Goal: Task Accomplishment & Management: Use online tool/utility

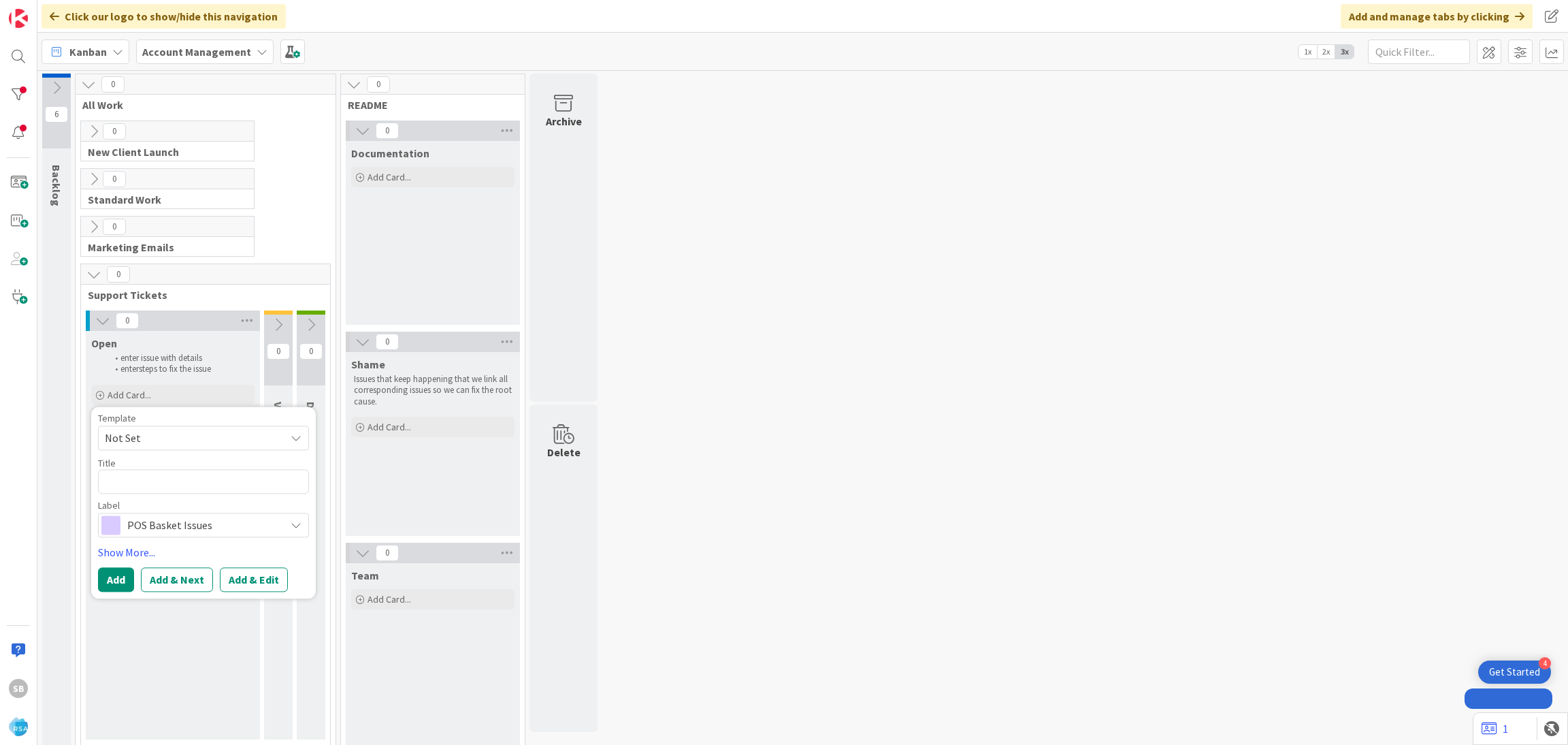
click at [121, 431] on span "Not Set" at bounding box center [190, 437] width 170 height 17
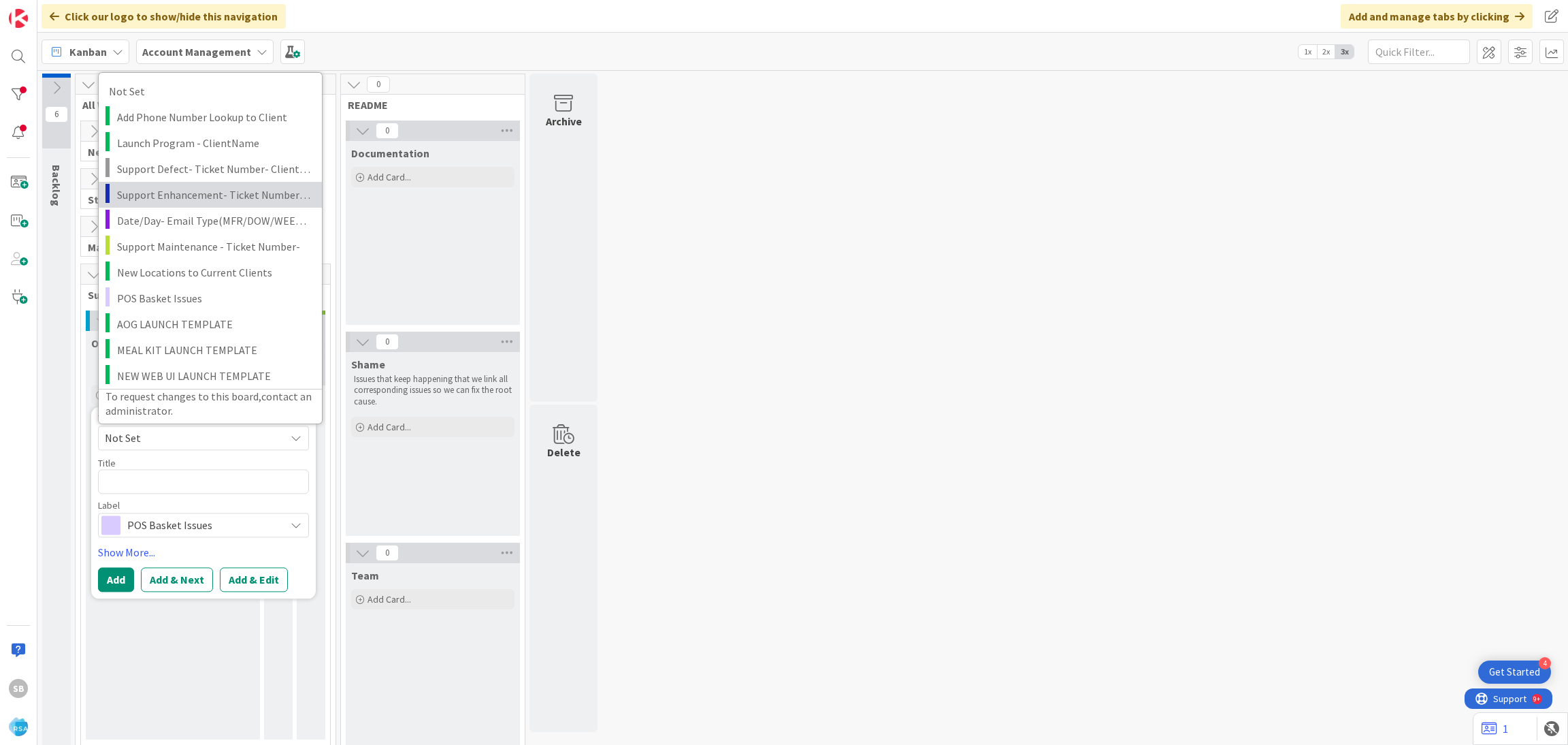
click at [216, 182] on link "Support Enhancement- Ticket Number- Client Name- Product Name" at bounding box center [210, 194] width 224 height 26
type textarea "x"
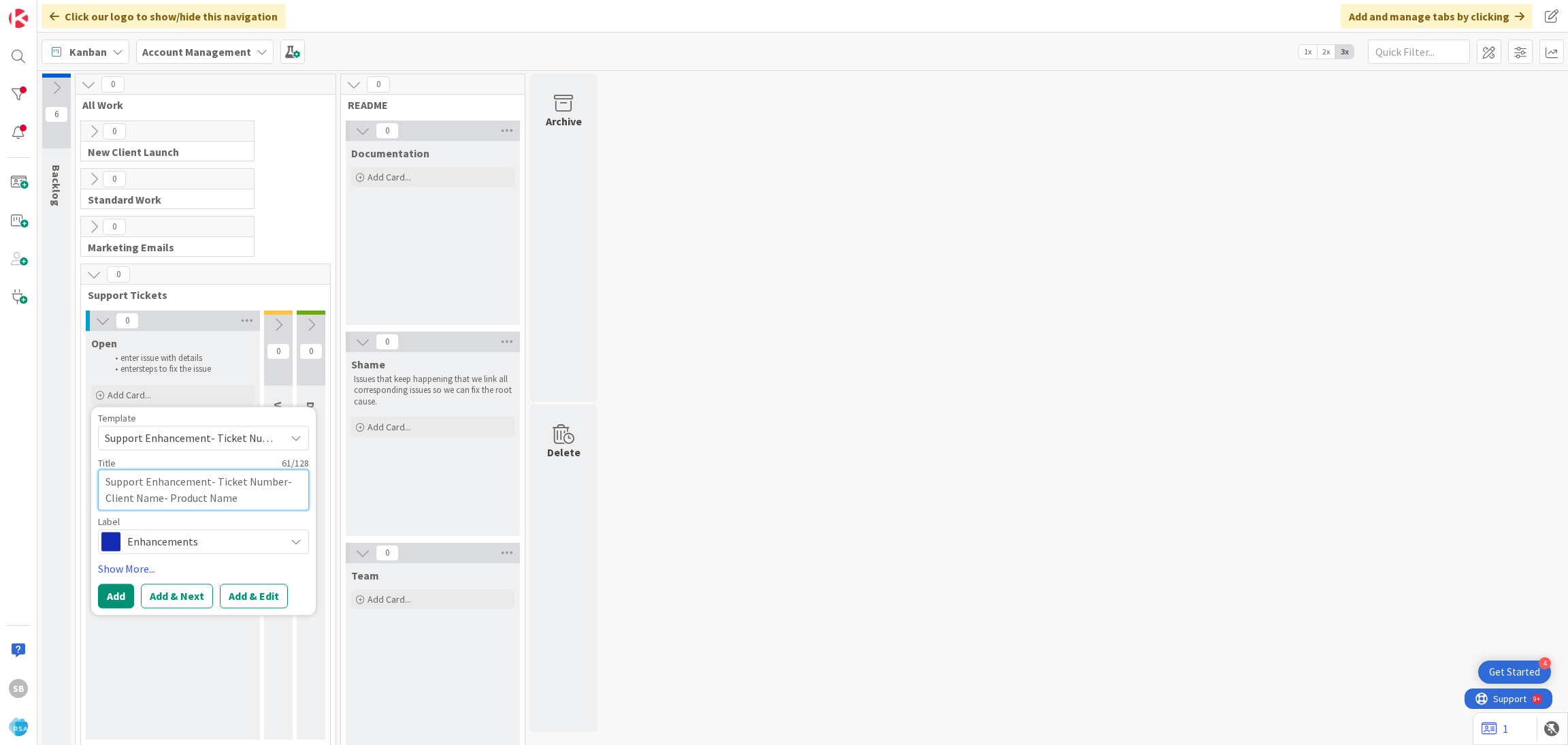
drag, startPoint x: 218, startPoint y: 479, endPoint x: 258, endPoint y: 501, distance: 45.7
click at [258, 501] on textarea "Support Enhancement- Ticket Number- Client Name- Product Name" at bounding box center [204, 489] width 211 height 41
type textarea "Support Enhancement- T"
type textarea "x"
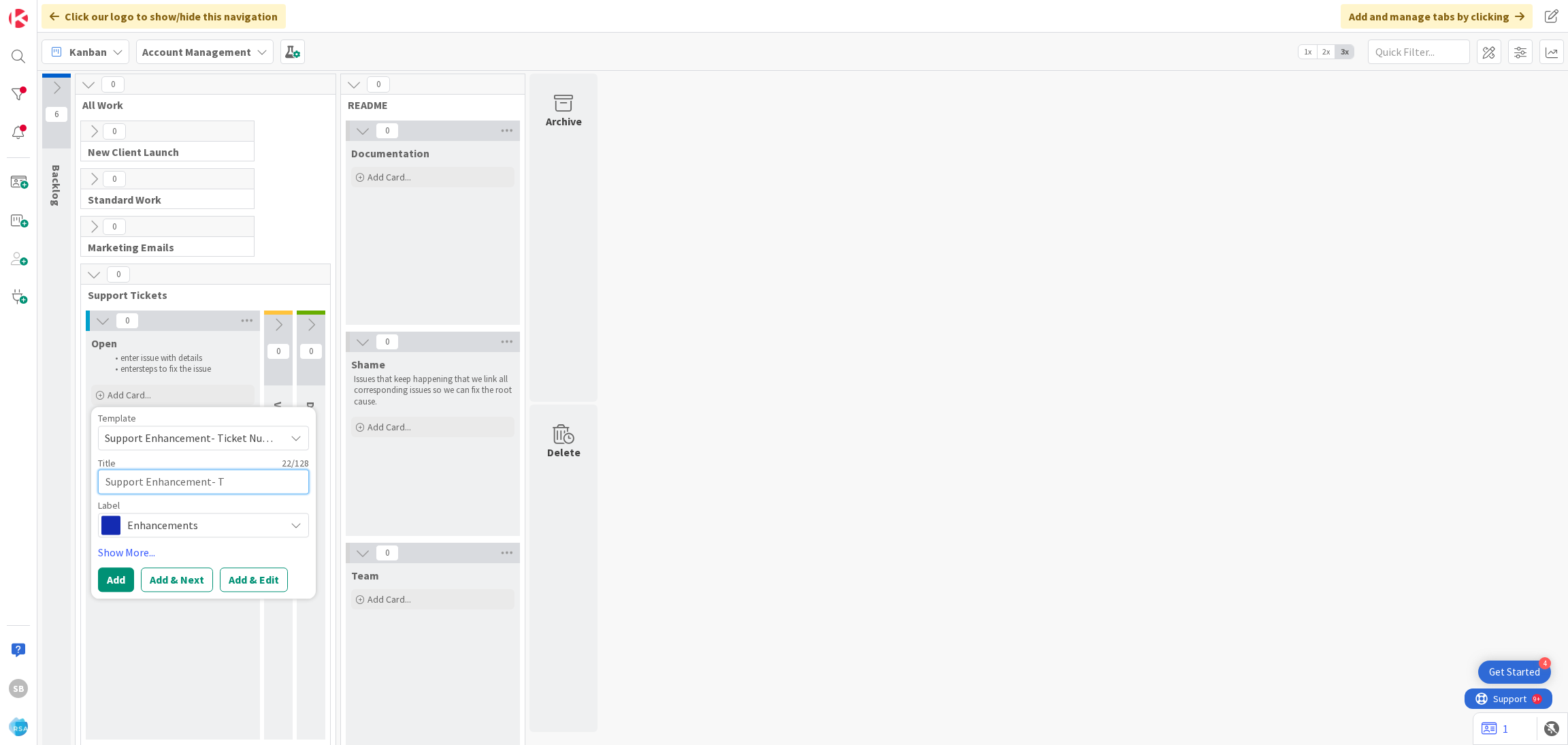
type textarea "Support Enhancement-"
type textarea "x"
paste textarea "304758"
type textarea "Support Enhancement- 304758"
type textarea "x"
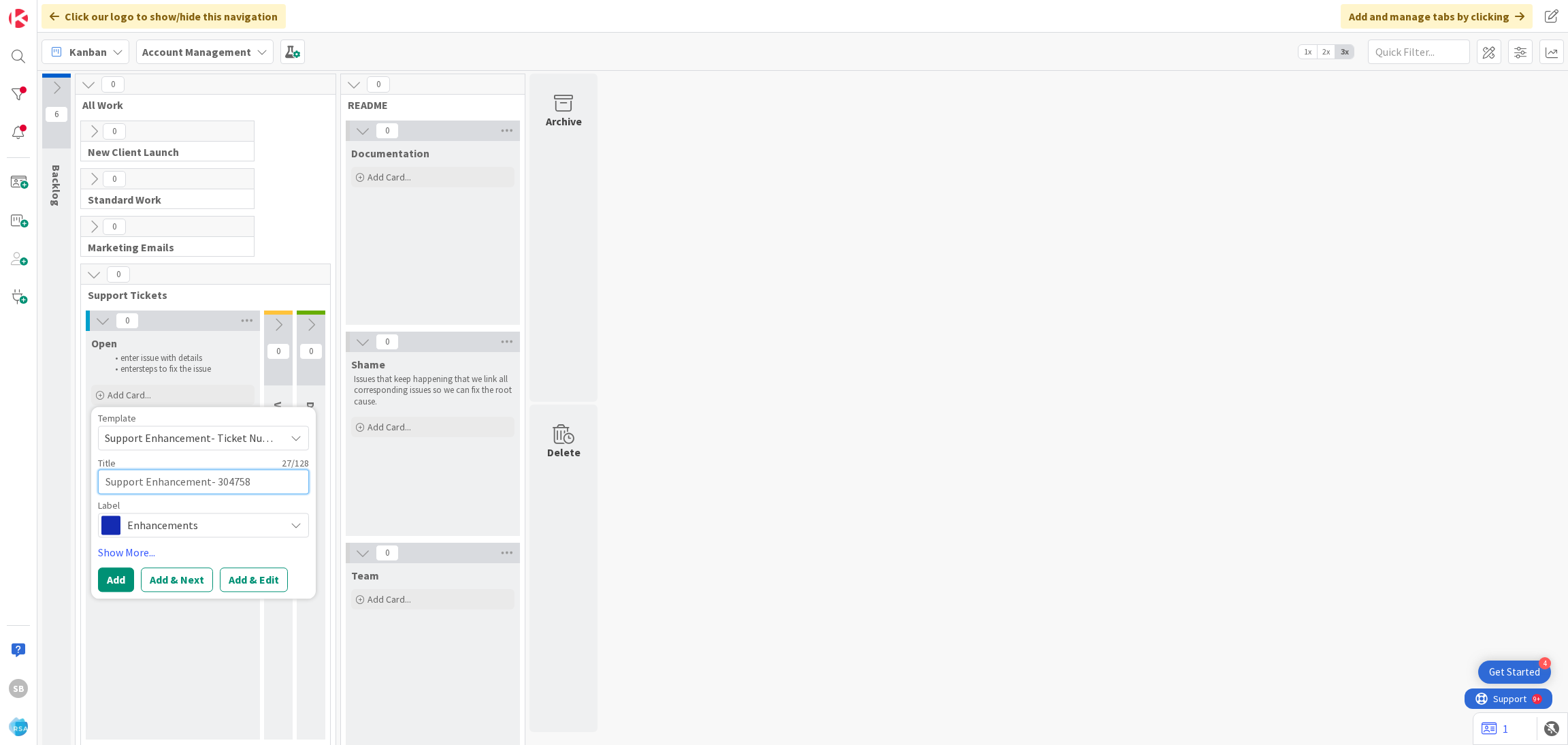
type textarea "Support Enhancement- 304758"
type textarea "x"
type textarea "Support Enhancement- 304758 ="
type textarea "x"
type textarea "Support Enhancement- 304758 ="
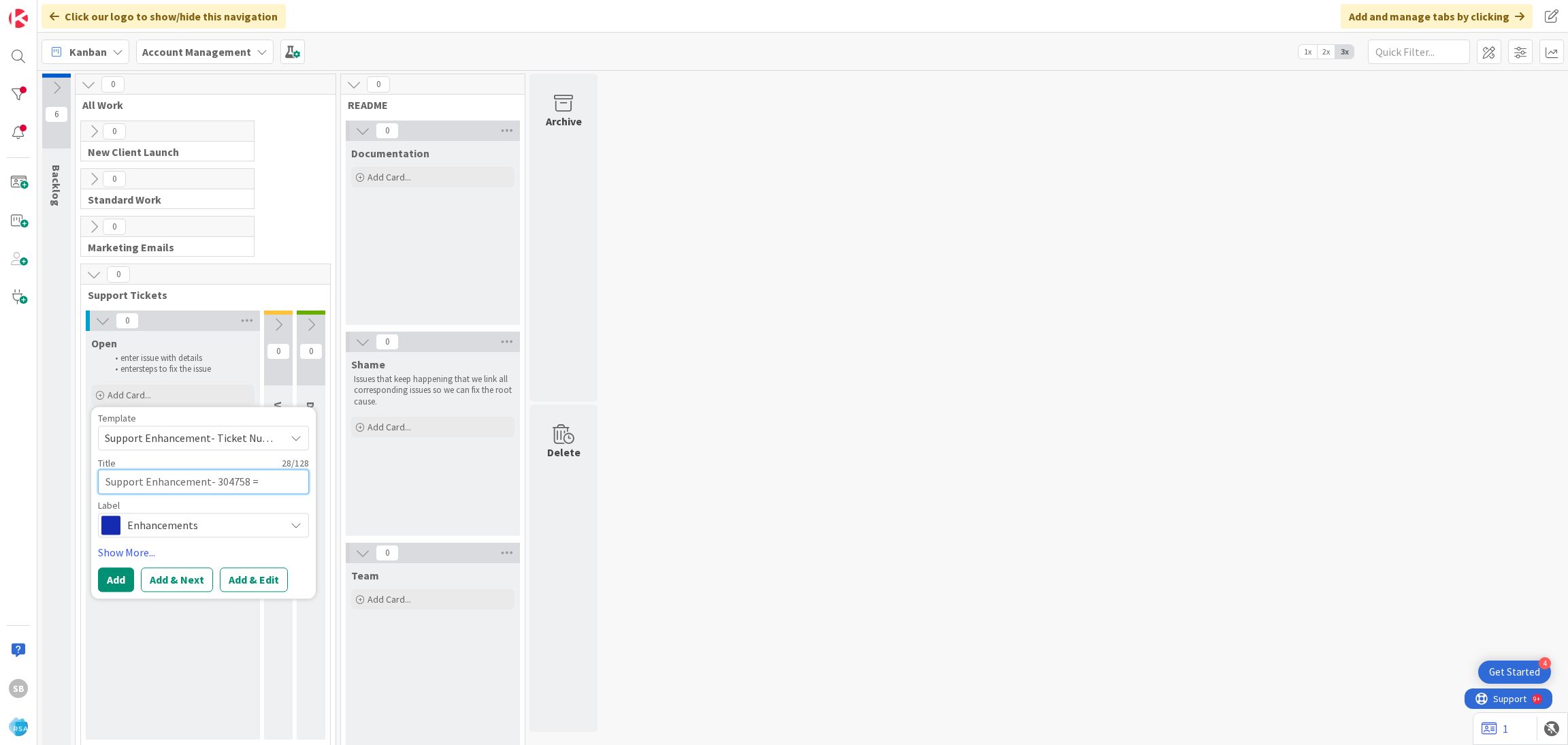
type textarea "x"
type textarea "Support Enhancement- 304758 ="
type textarea "x"
type textarea "Support Enhancement- 304758"
type textarea "x"
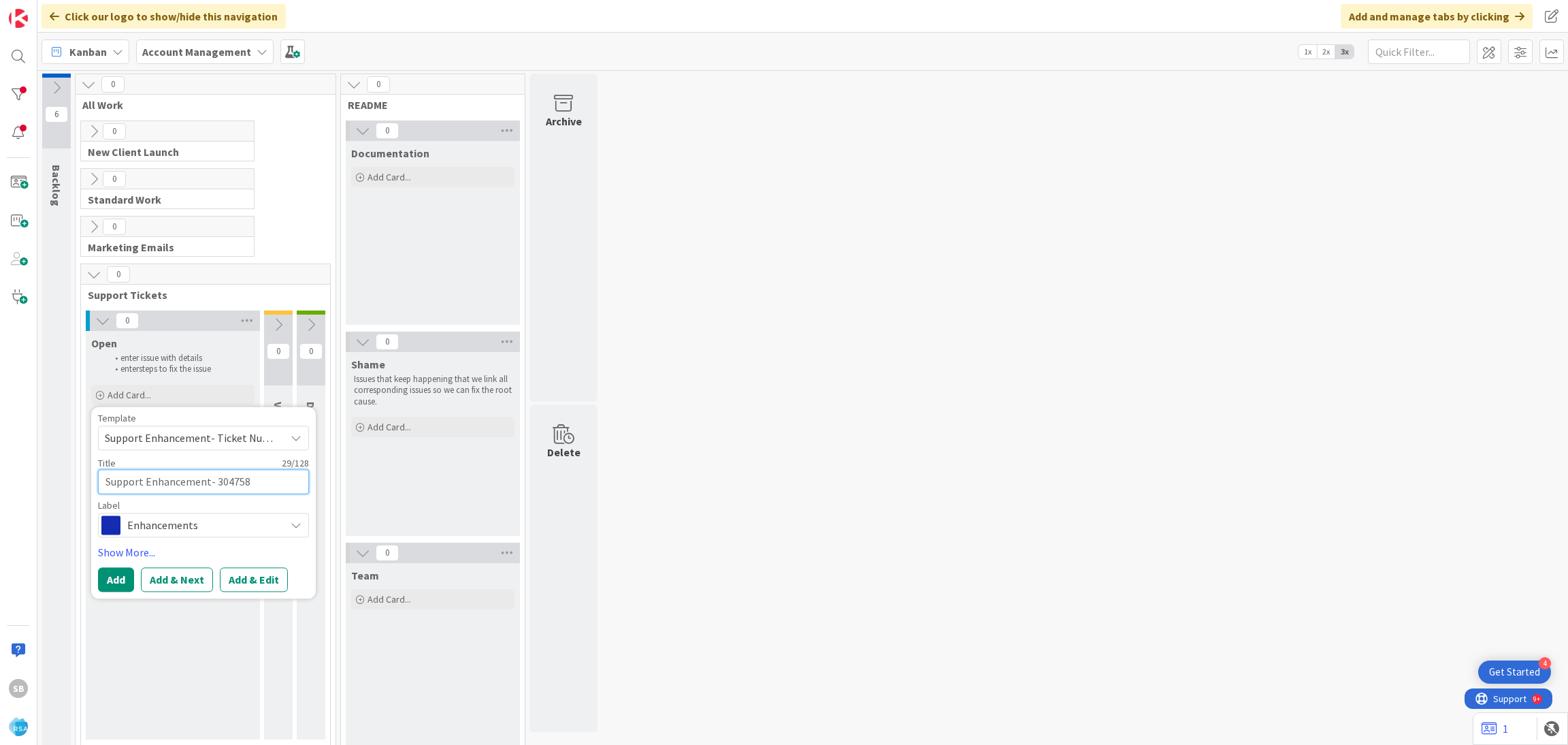
type textarea "Support Enhancement- 304758 -"
type textarea "x"
type textarea "Support Enhancement- 304758 -"
type textarea "x"
paste textarea "For All Clients"
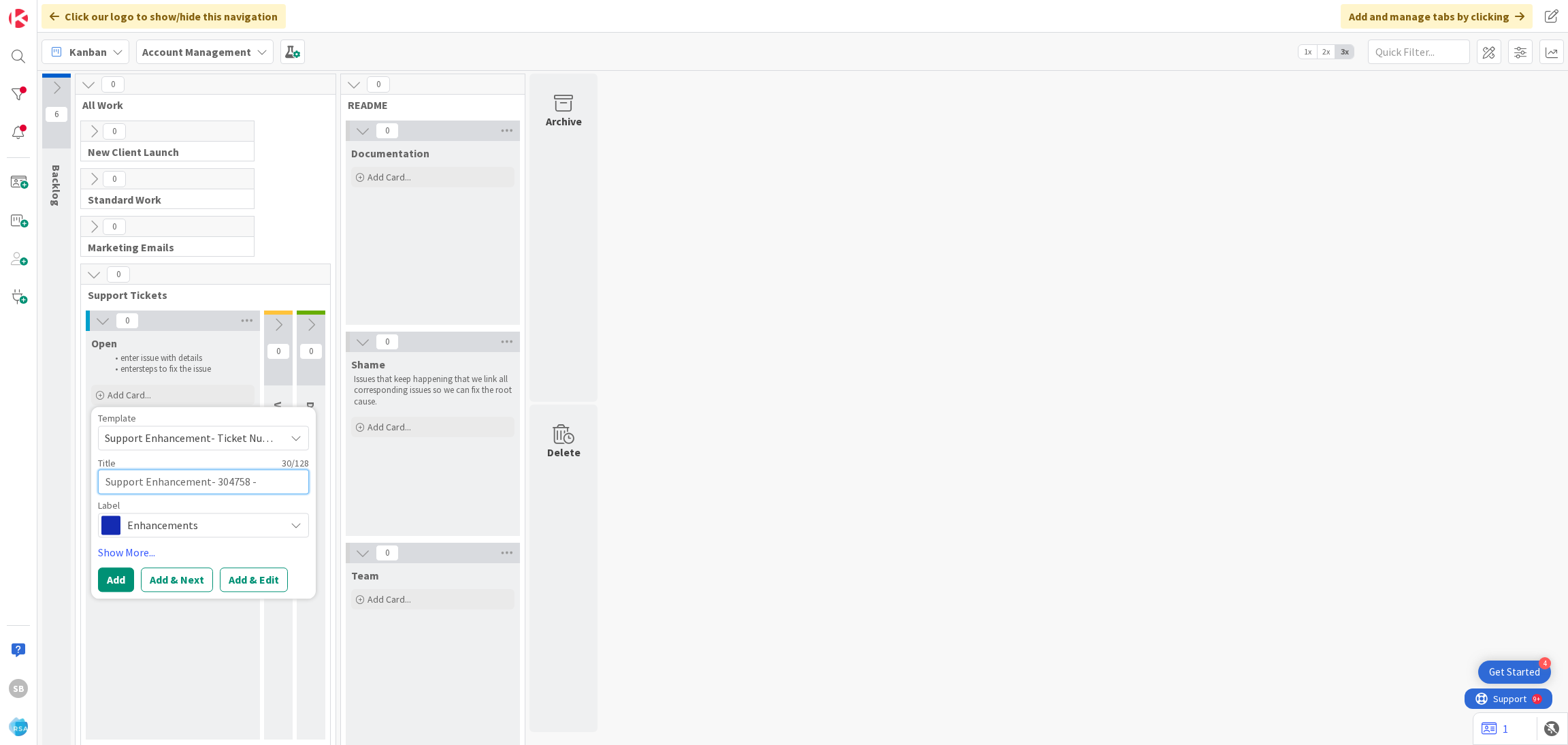
type textarea "Support Enhancement- 304758 - For All Clients"
type textarea "x"
type textarea "Support Enhancement- 304758 - For All Clients"
type textarea "x"
type textarea "Support Enhancement- 304758 - For All Clients -"
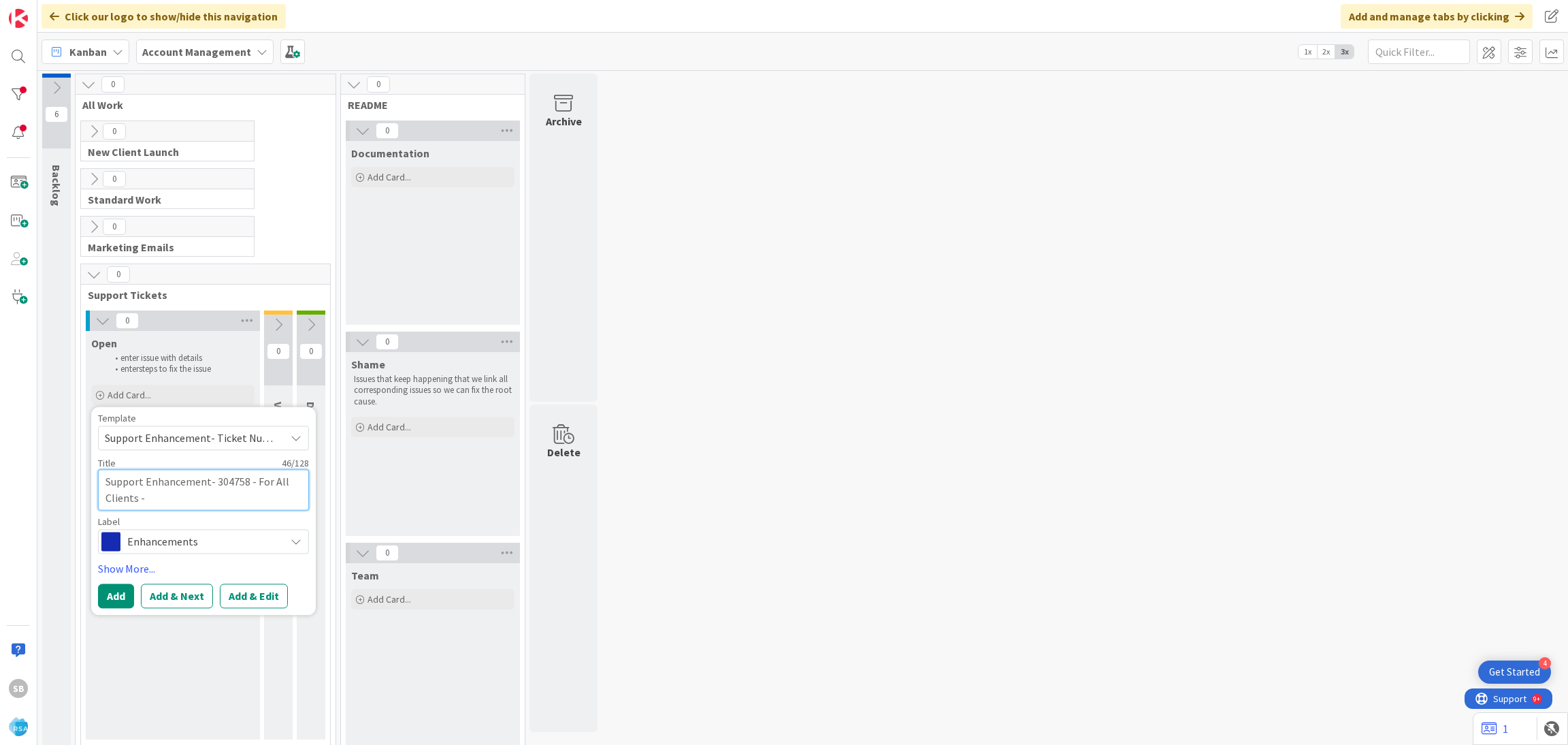
type textarea "x"
type textarea "Support Enhancement- 304758 - For All Clients -"
type textarea "x"
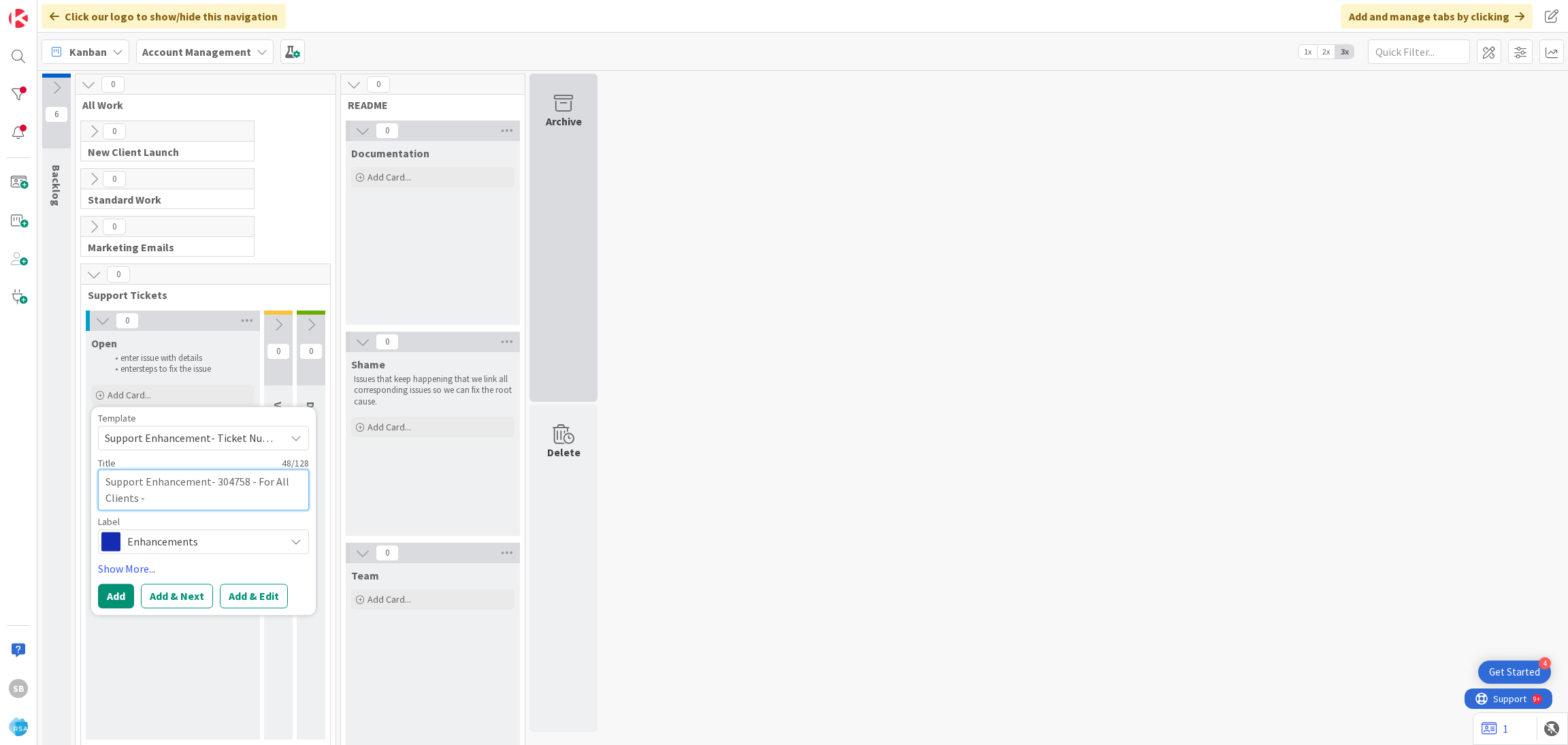
paste textarea "Subcribe to Our Notifications Template"
type textarea "Support Enhancement- 304758 - For All Clients - Subcribe to Our Notifications T…"
type textarea "x"
type textarea "Support Enhancement- 304758 - For All Clients - Subcribe to Our Notifications T…"
type textarea "x"
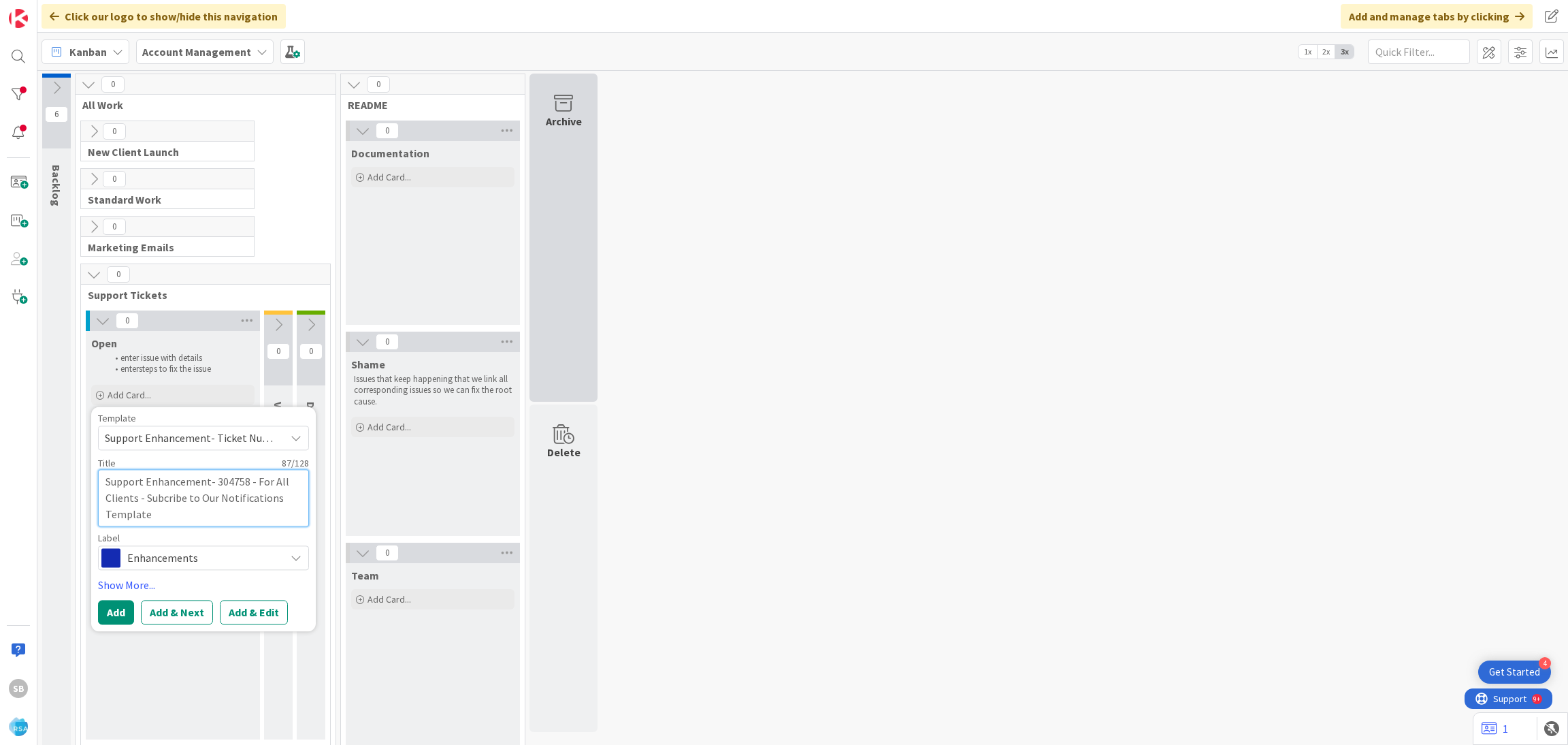
type textarea "Support Enhancement- 304758 - For All Clients - Subcribe to Our Notifications T…"
type textarea "x"
type textarea "Support Enhancement- 304758 - For All Clients - Subcribe to Our Notifications T…"
type textarea "x"
type textarea "Support Enhancement- 304758 - For All Clients - Subcribe to Our Notifications T…"
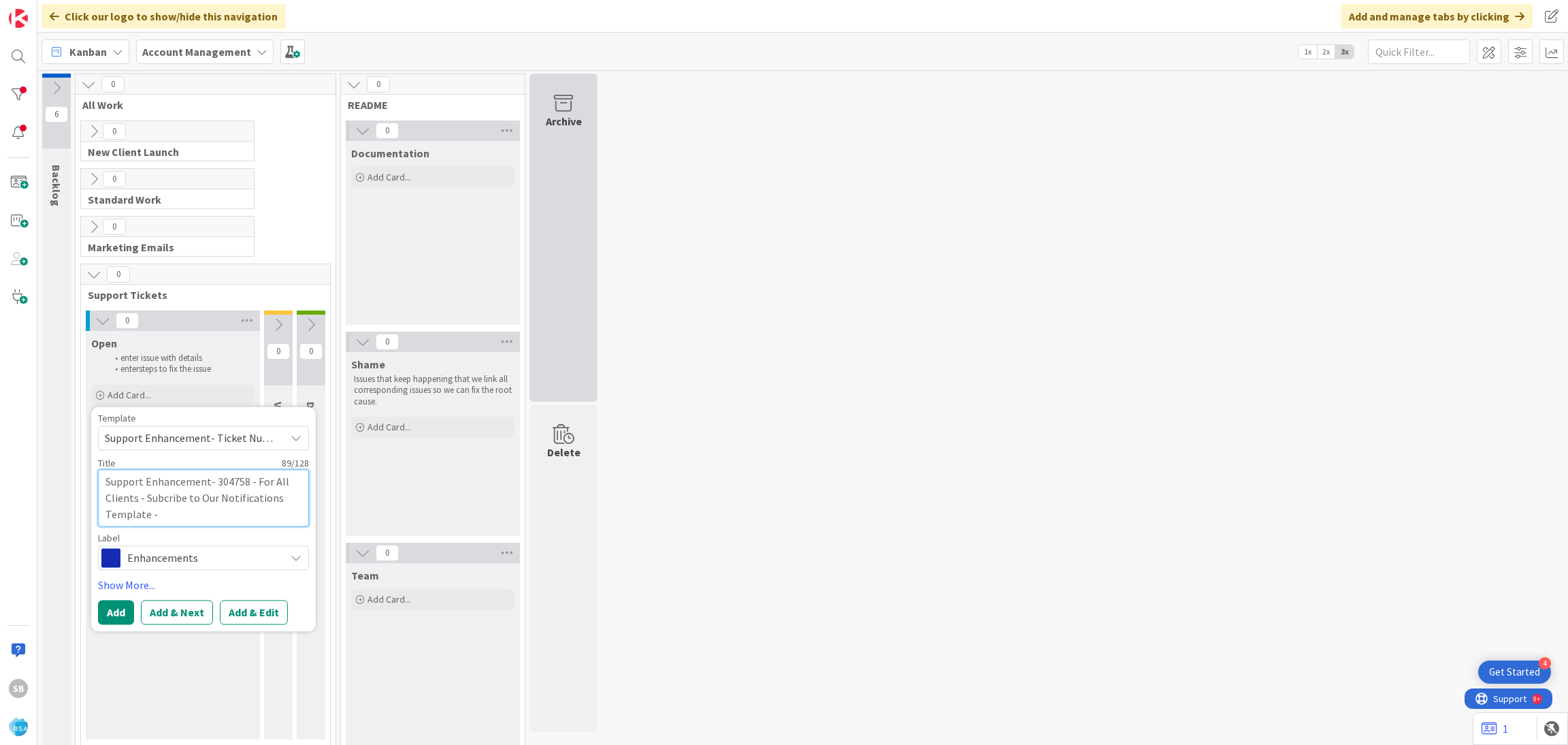
type textarea "x"
type textarea "Support Enhancement- 304758 - For All Clients - Subcribe to Our Notifications T…"
type textarea "x"
type textarea "Support Enhancement- 304758 - For All Clients - Subcribe to Our Notifications T…"
type textarea "x"
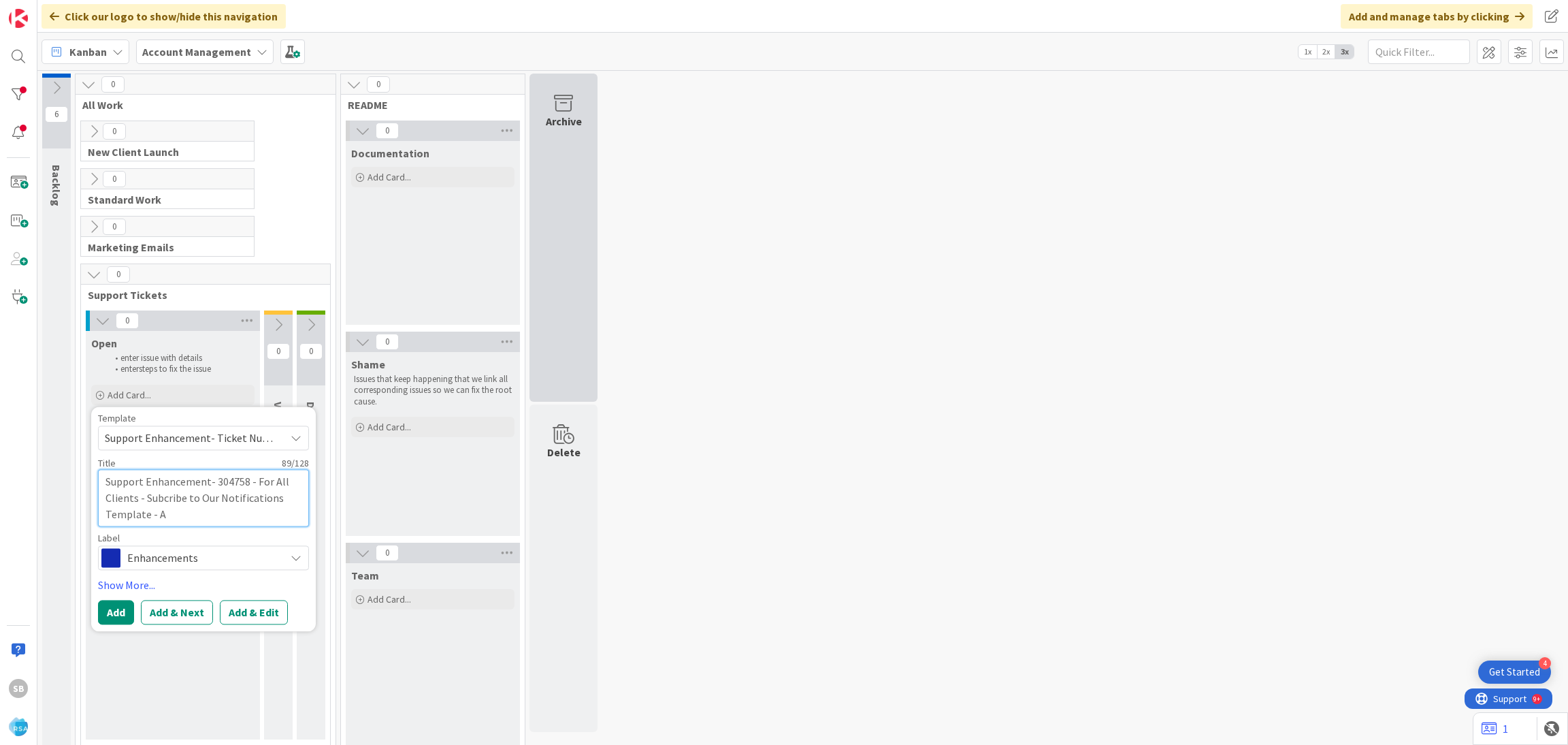
type textarea "Support Enhancement- 304758 - For All Clients - Subcribe to Our Notifications T…"
type textarea "x"
type textarea "Support Enhancement- 304758 - For All Clients - Subcribe to Our Notifications T…"
type textarea "x"
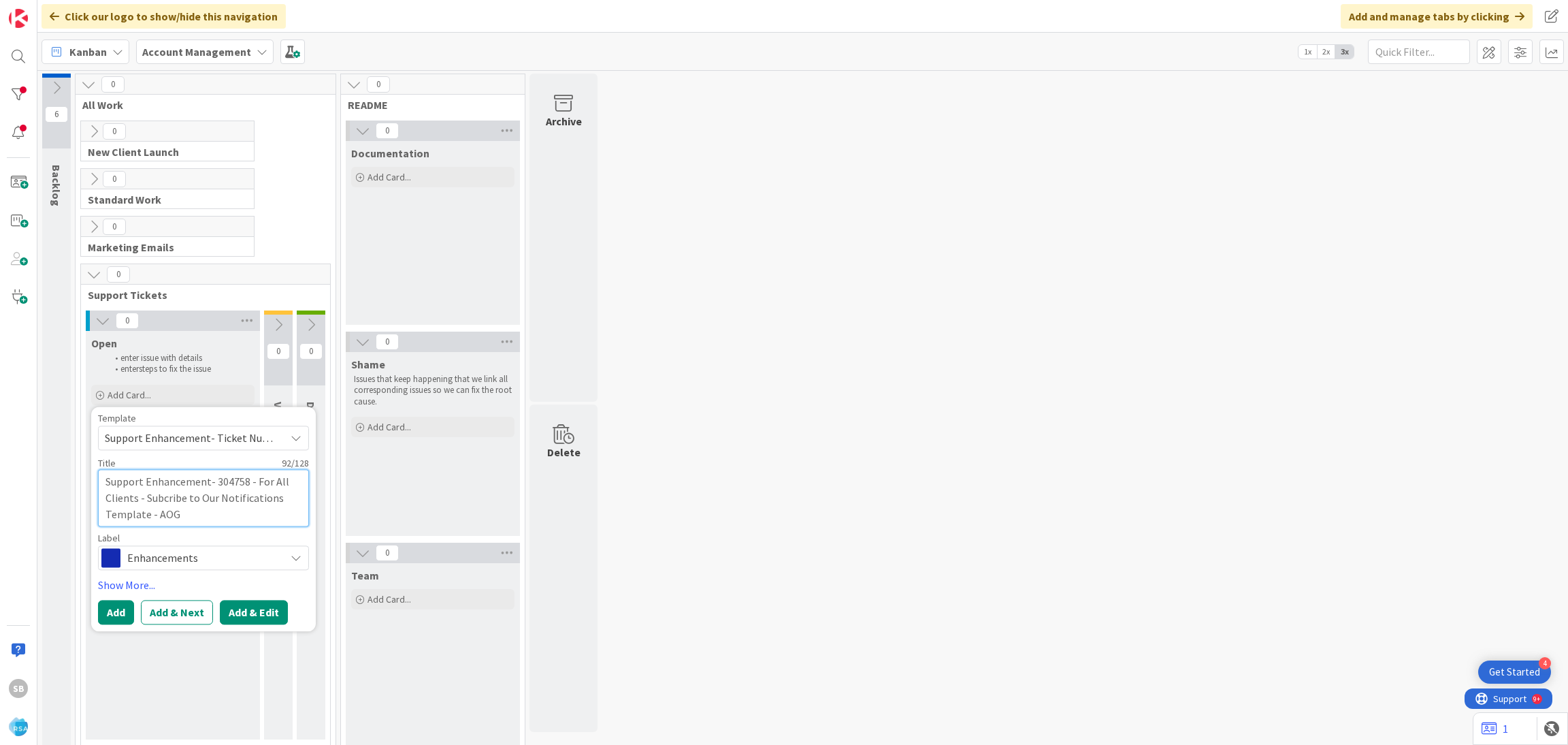
type textarea "Support Enhancement- 304758 - For All Clients - Subcribe to Our Notifications T…"
click at [254, 612] on button "Add & Edit" at bounding box center [254, 611] width 68 height 24
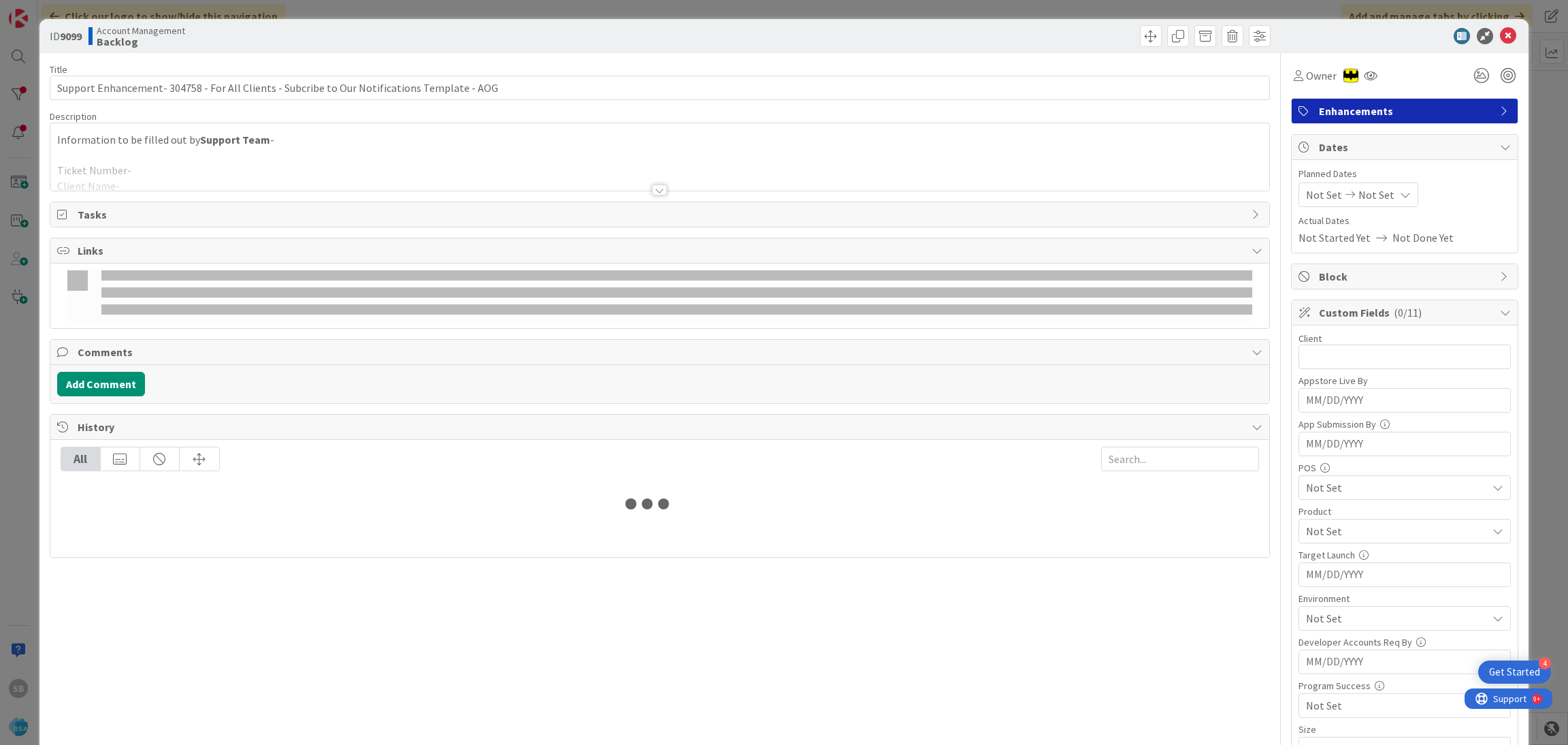
click at [348, 161] on div at bounding box center [660, 174] width 1220 height 35
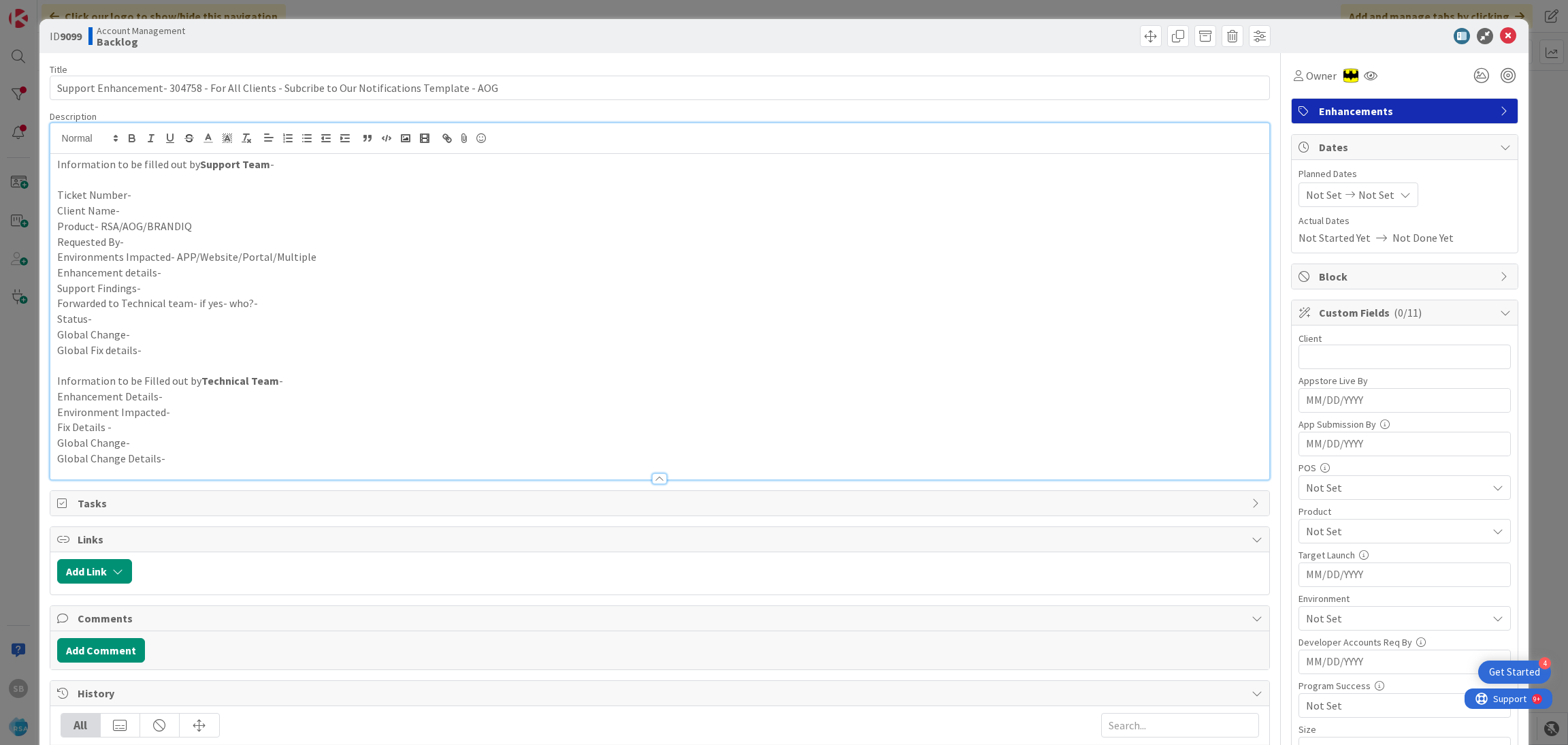
click at [264, 200] on p "Ticket Number-" at bounding box center [660, 195] width 1206 height 16
click at [140, 210] on p "Client Name-" at bounding box center [660, 210] width 1206 height 16
click at [210, 233] on p "Product- RSA/AOG/BRANDIQ" at bounding box center [660, 226] width 1206 height 16
click at [179, 243] on p "Requested By-" at bounding box center [660, 242] width 1206 height 16
click at [332, 259] on p "Environments Impacted- APP/Website/Portal/Multiple" at bounding box center [660, 257] width 1206 height 16
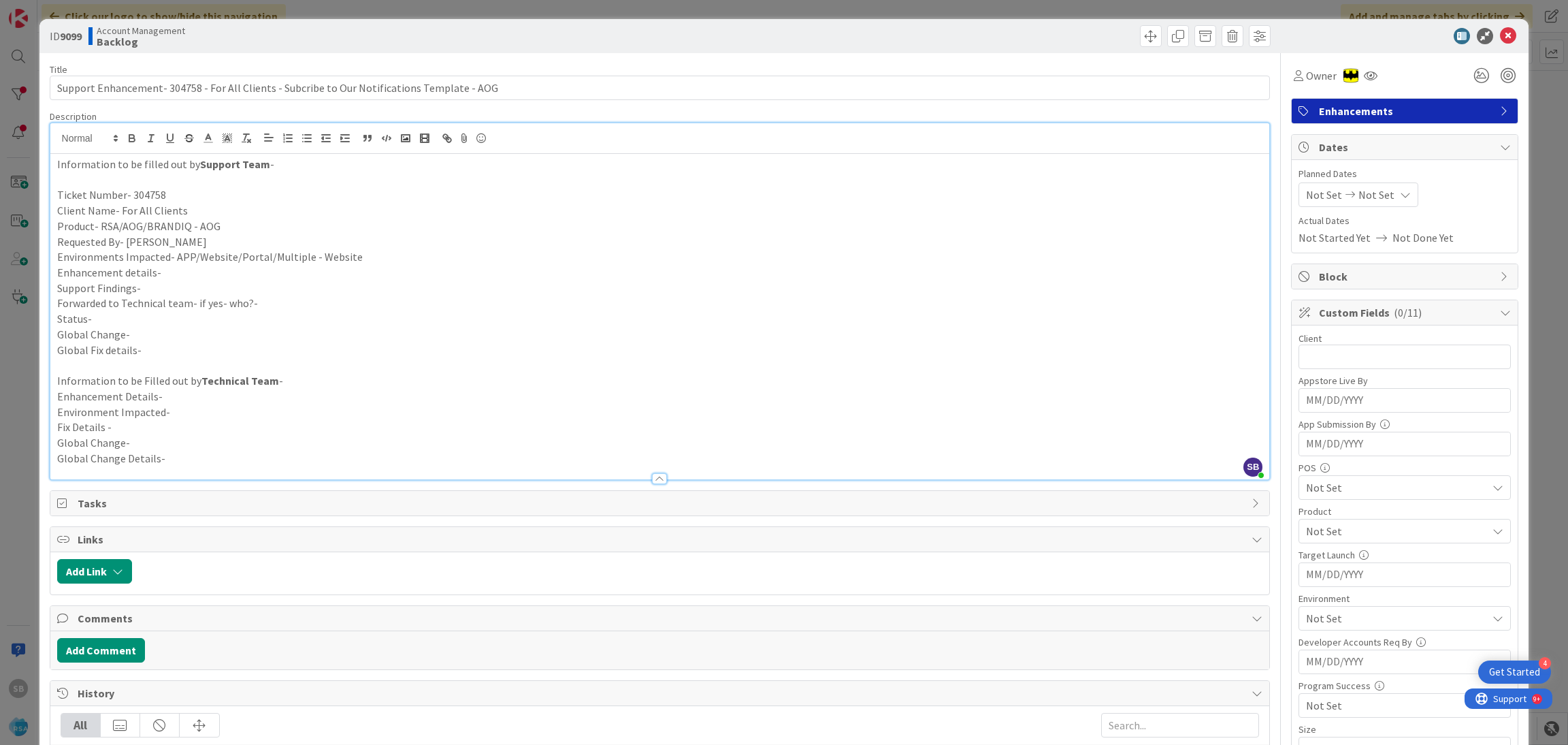
click at [178, 274] on p "Enhancement details-" at bounding box center [660, 273] width 1206 height 16
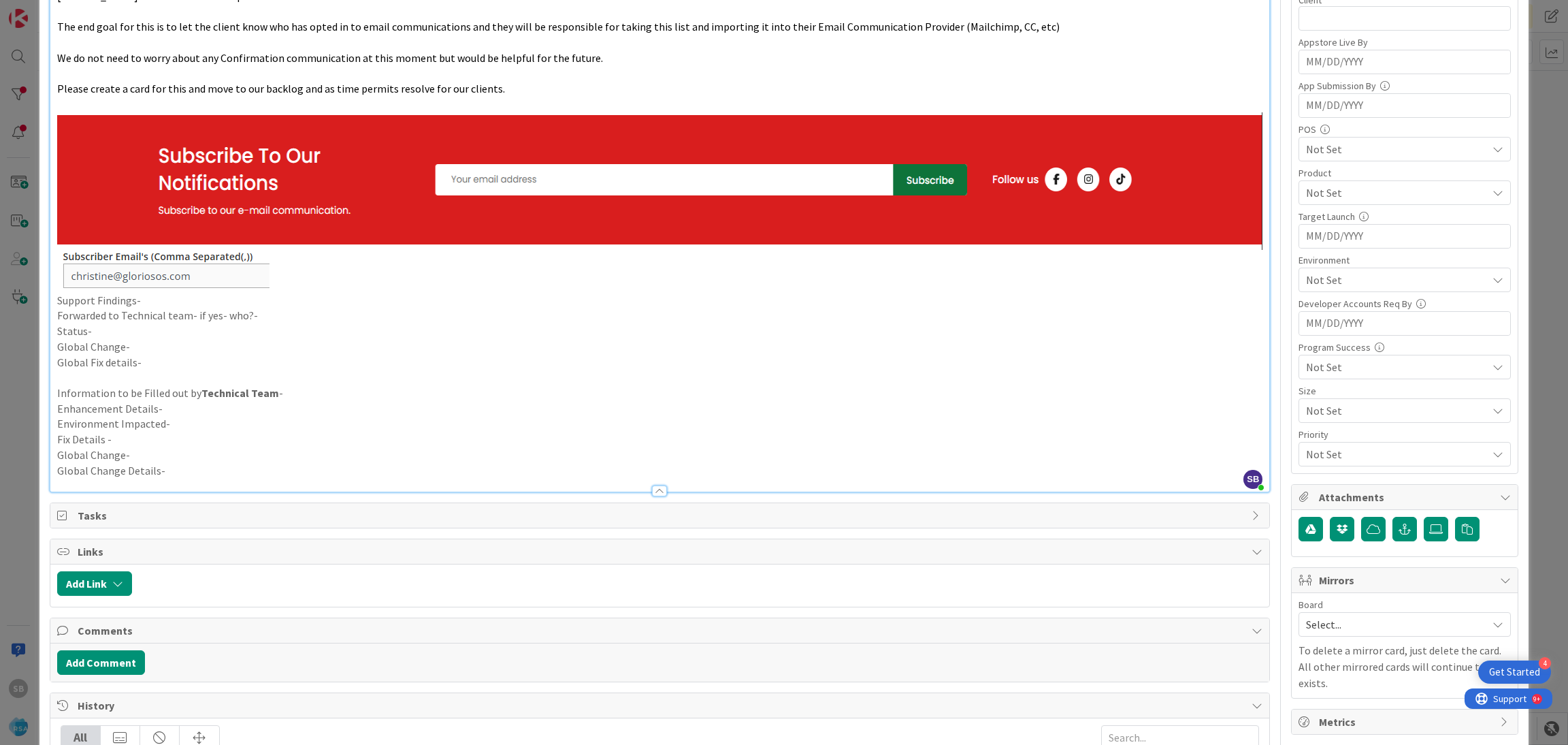
scroll to position [366, 0]
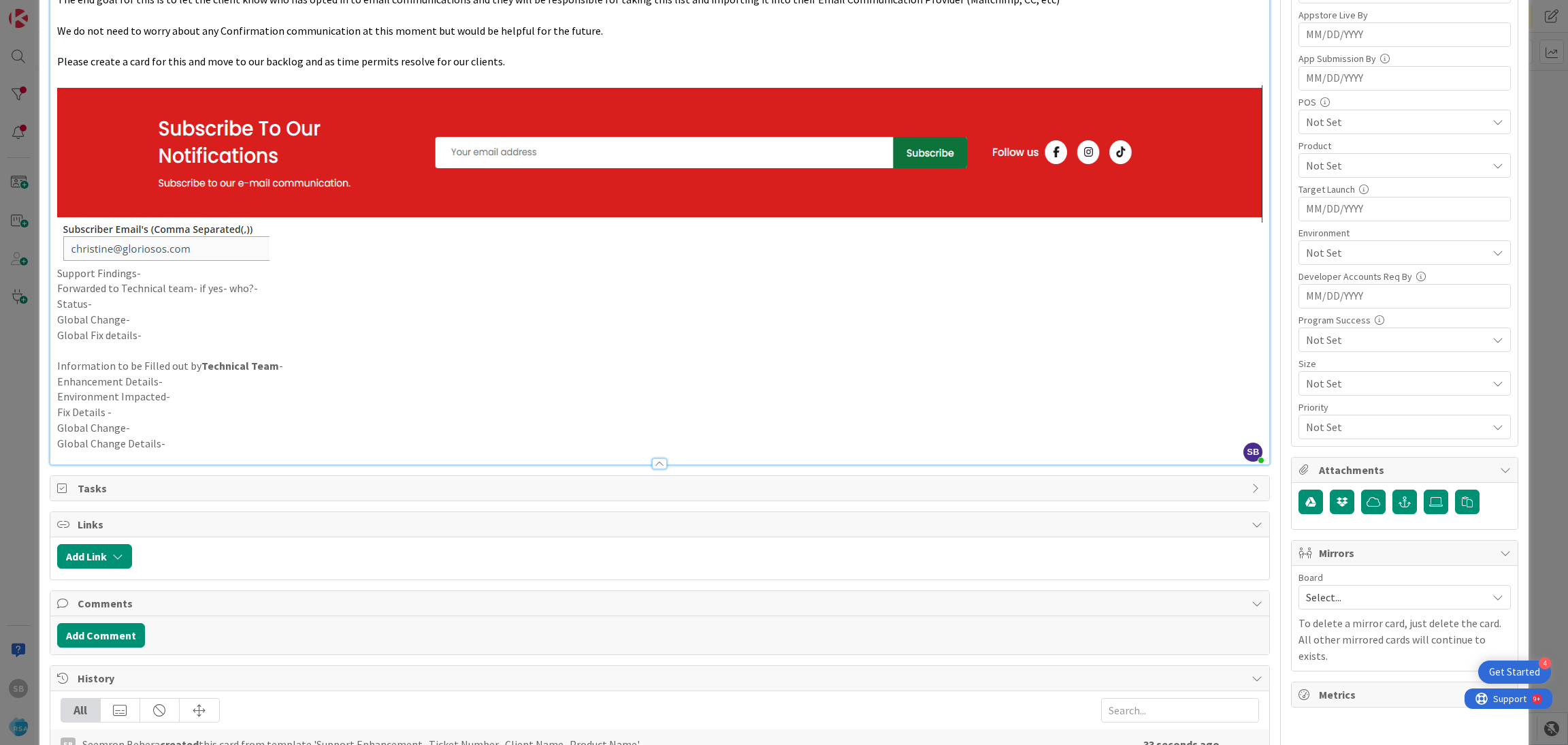
click at [186, 274] on p "Support Findings-" at bounding box center [660, 273] width 1206 height 16
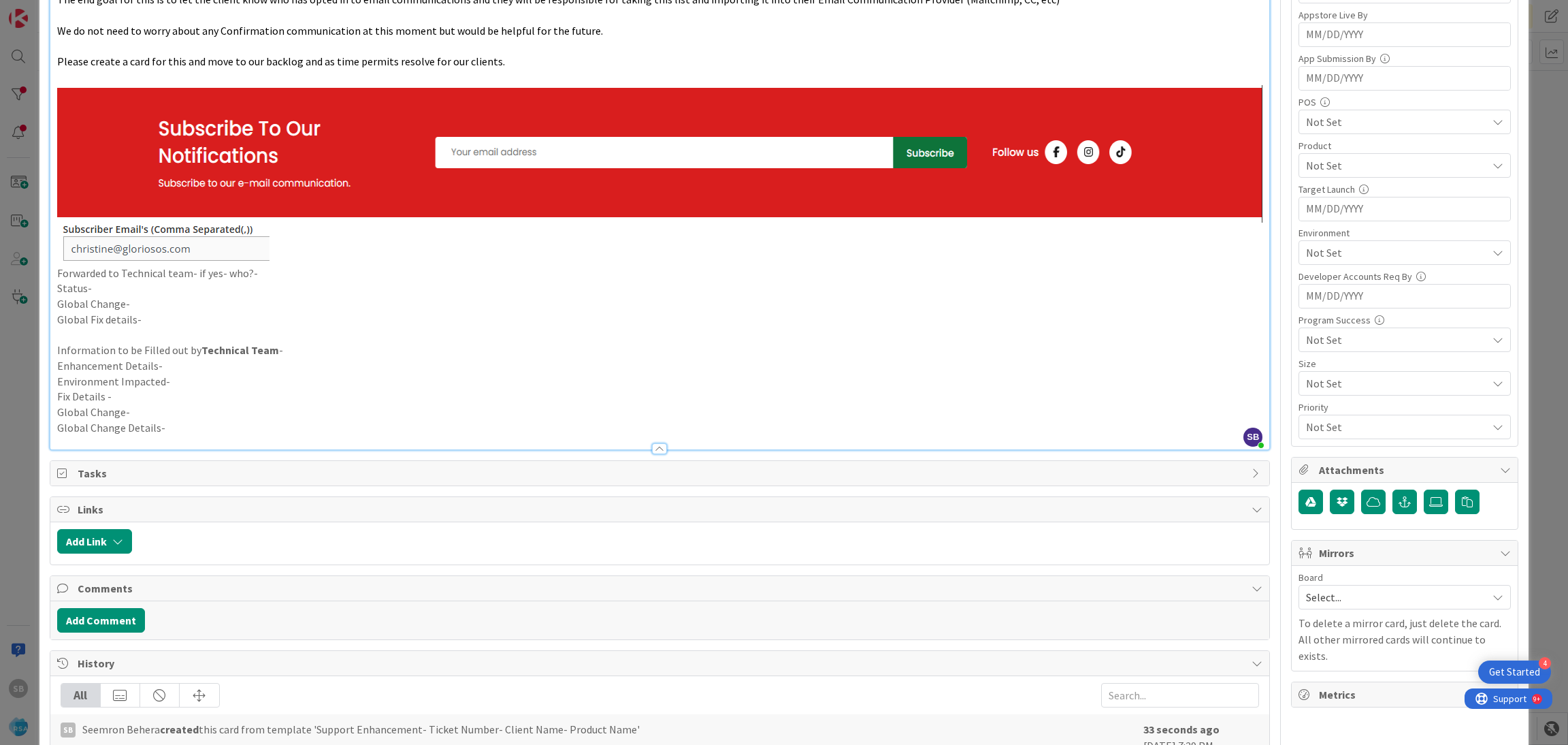
click at [259, 277] on p "Forwarded to Technical team- if yes- who?-" at bounding box center [660, 273] width 1206 height 16
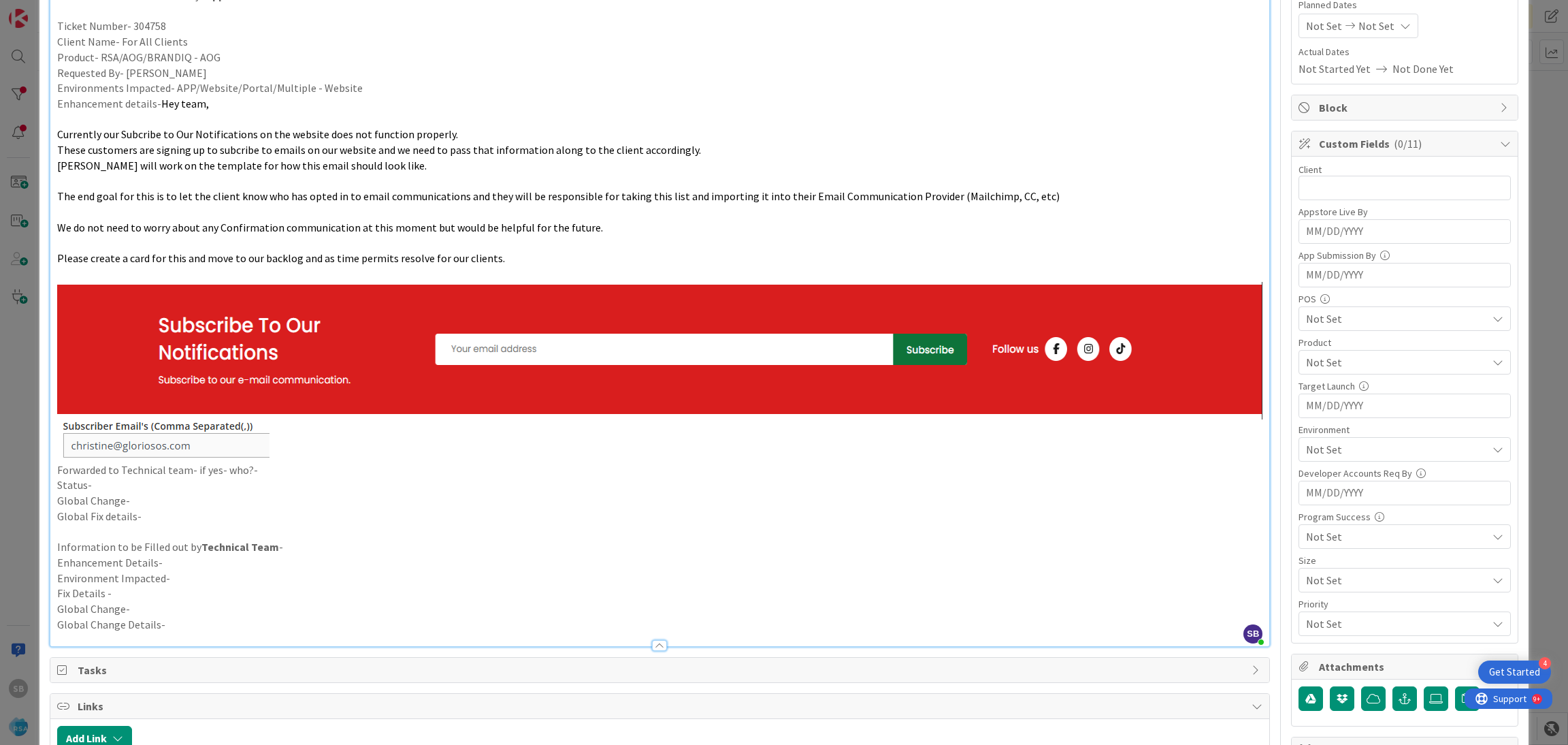
scroll to position [225, 0]
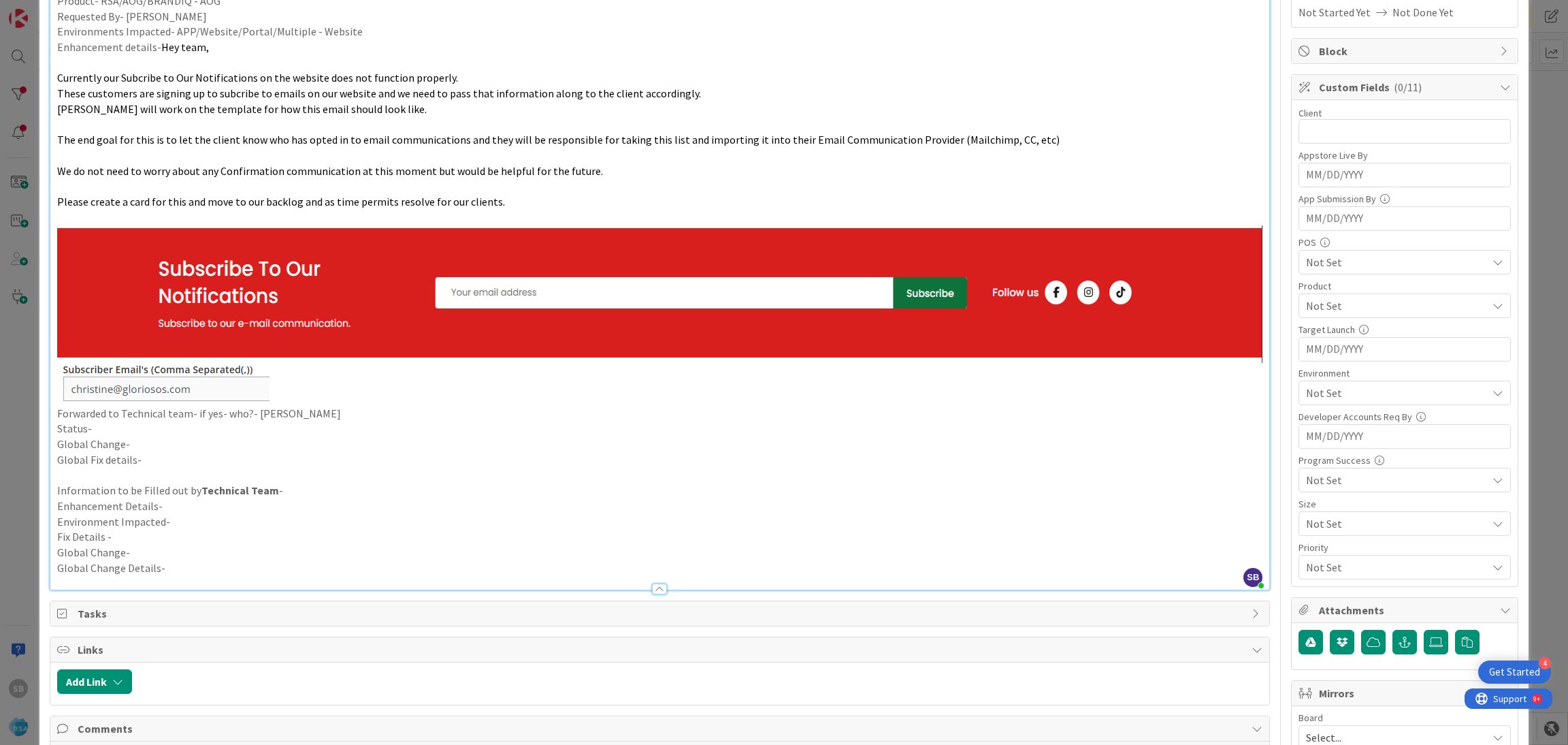
click at [124, 427] on p "Status-" at bounding box center [660, 428] width 1206 height 16
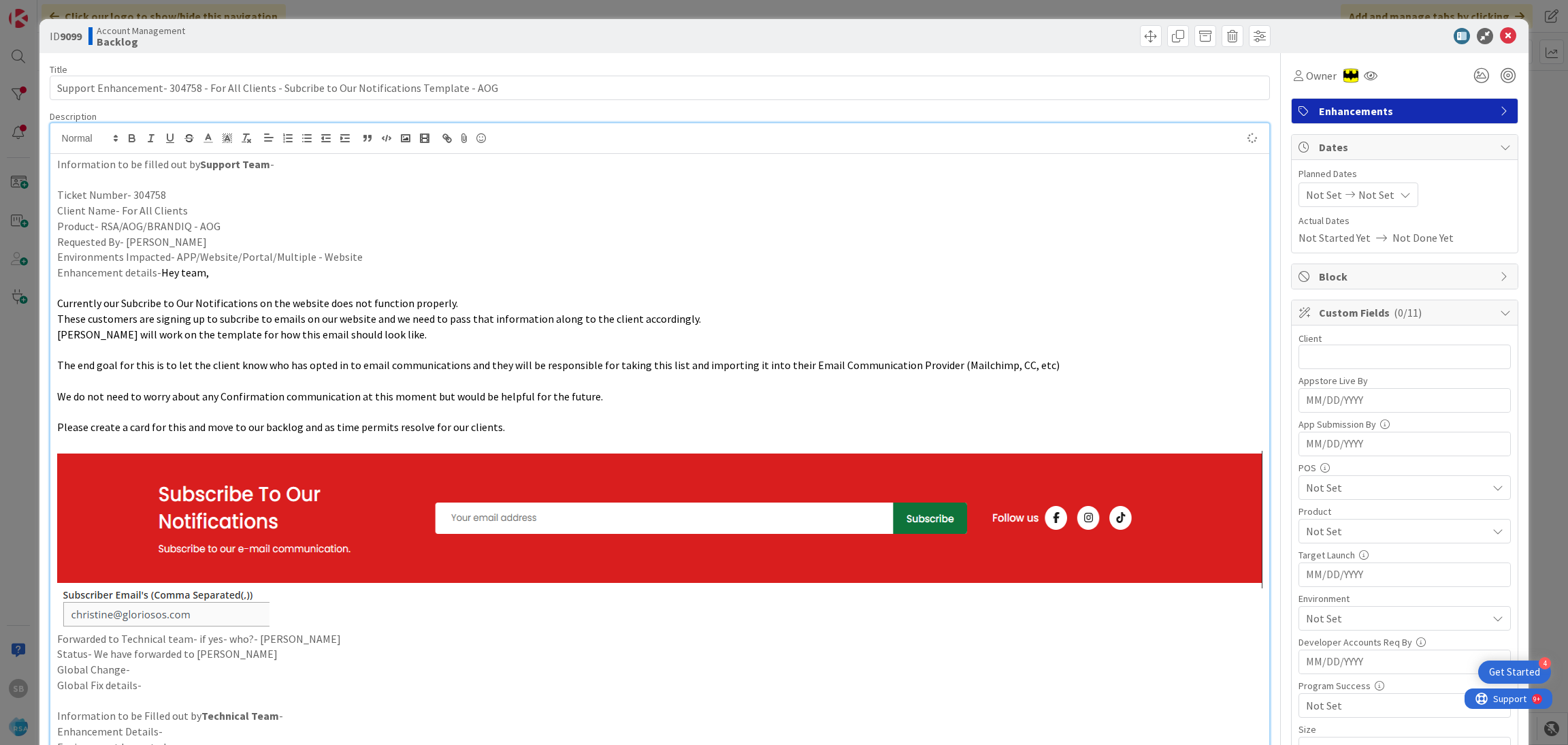
click at [1299, 186] on div "Not Set Not Set" at bounding box center [1358, 194] width 120 height 24
click at [1344, 358] on td "18" at bounding box center [1354, 364] width 27 height 26
type input "[DATE]"
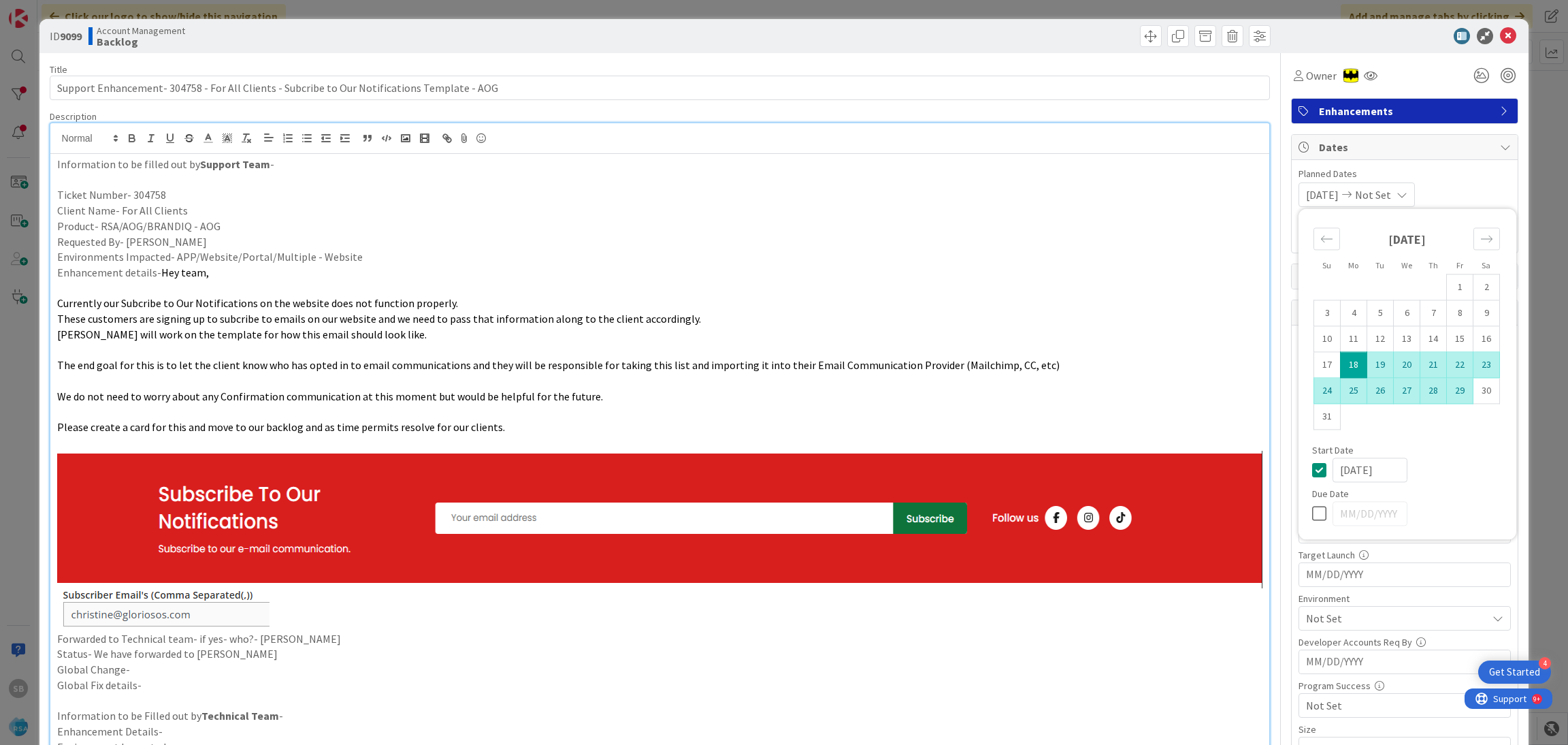
click at [1447, 388] on td "29" at bounding box center [1461, 390] width 27 height 26
type input "[DATE]"
click at [1457, 173] on span "Planned Dates" at bounding box center [1404, 174] width 212 height 14
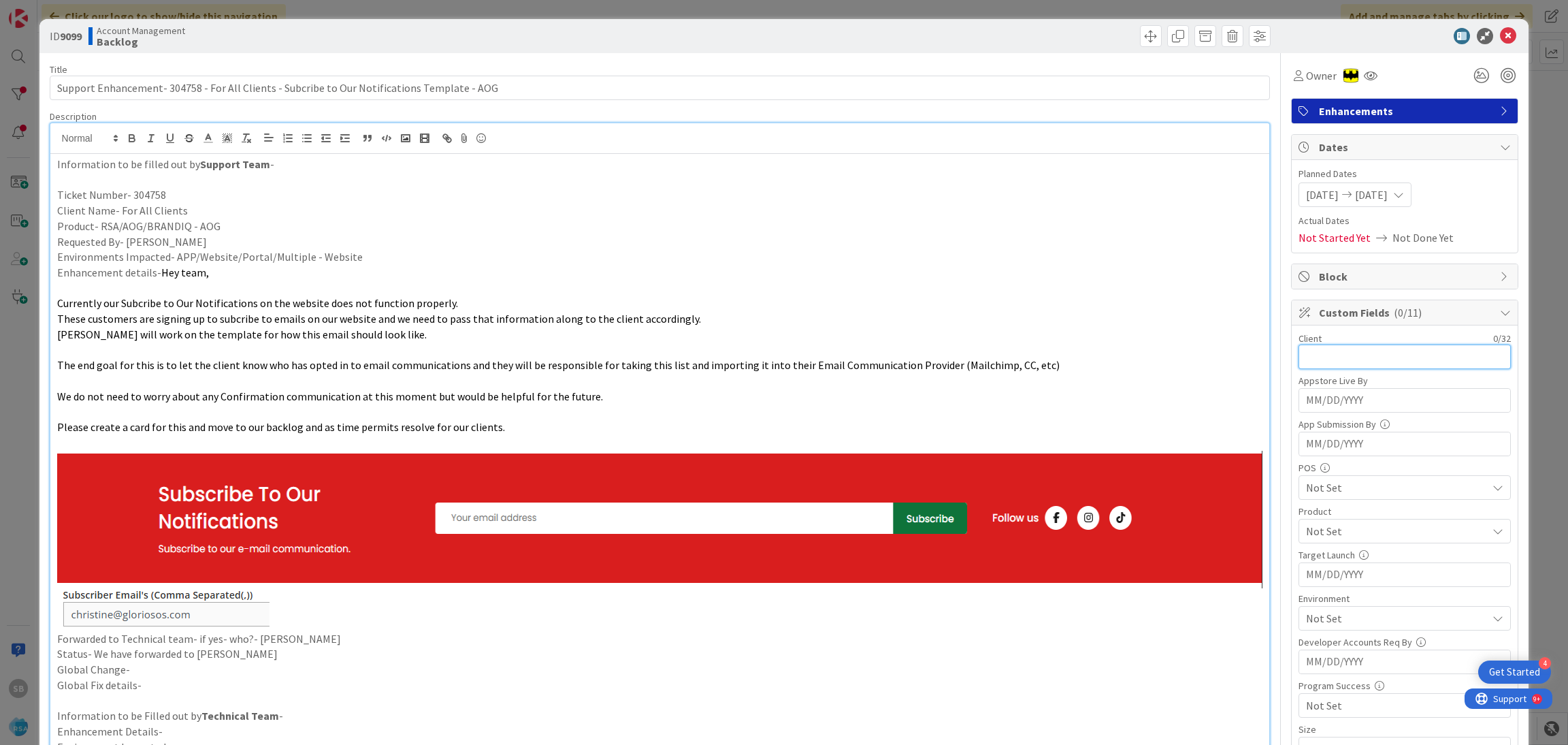
click at [1347, 352] on input "text" at bounding box center [1404, 356] width 212 height 24
type input "For All Clients"
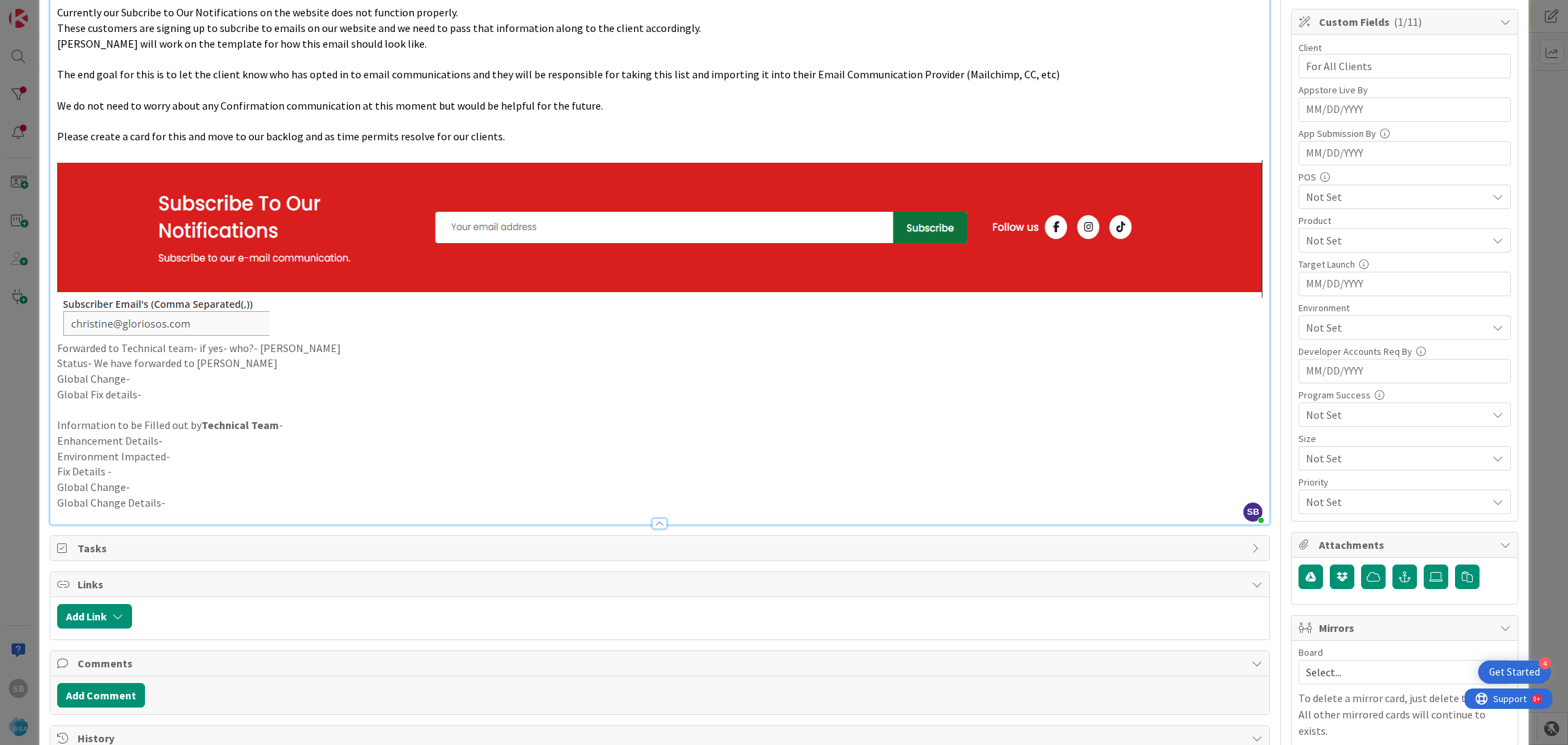
click at [1328, 246] on span "Not Set" at bounding box center [1397, 240] width 181 height 17
click at [1336, 372] on link "Web UI" at bounding box center [1403, 370] width 216 height 24
click at [1325, 239] on span "Web UI" at bounding box center [1397, 240] width 181 height 17
click at [1345, 333] on span "Not Set" at bounding box center [1397, 328] width 181 height 17
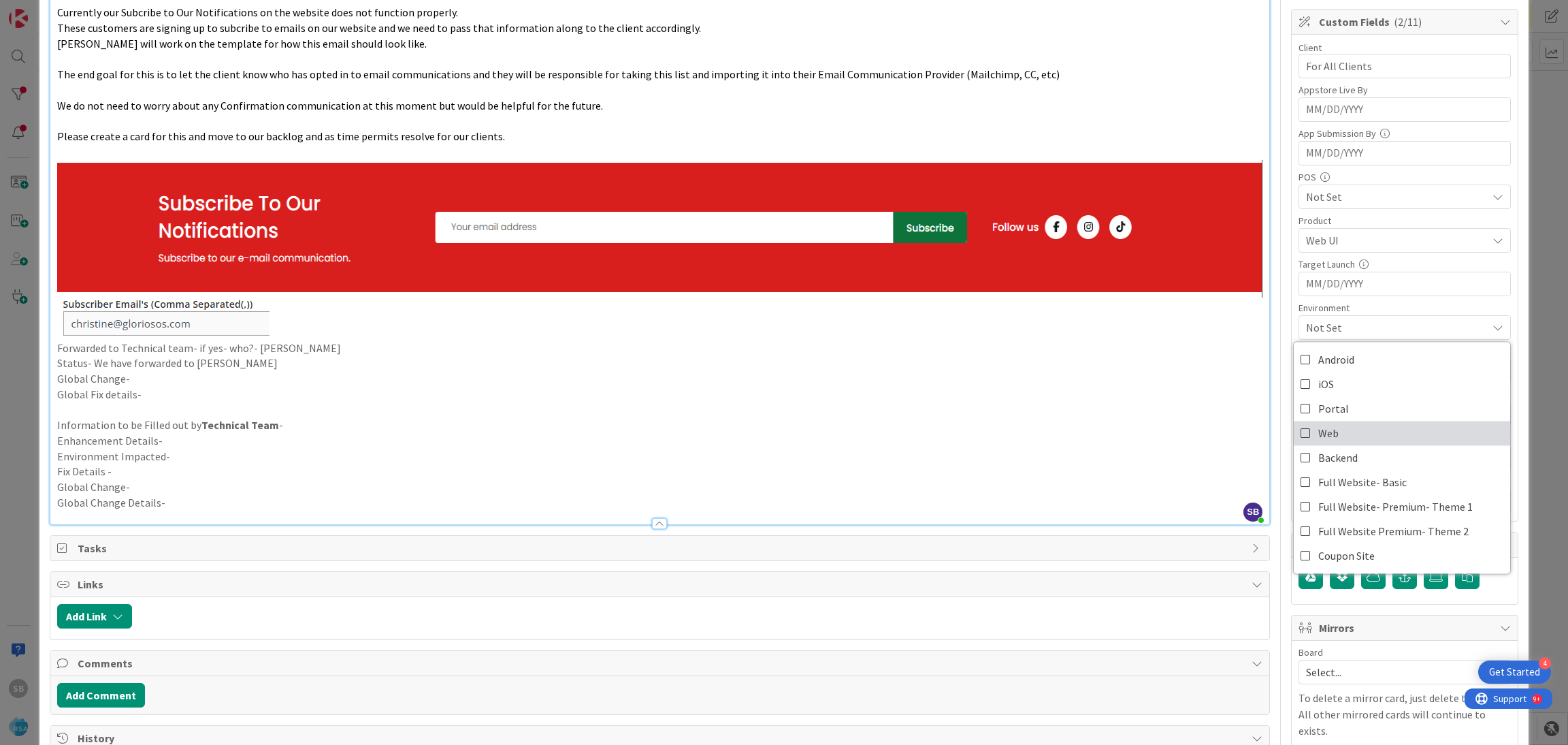
click at [1334, 435] on link "Web" at bounding box center [1403, 432] width 216 height 24
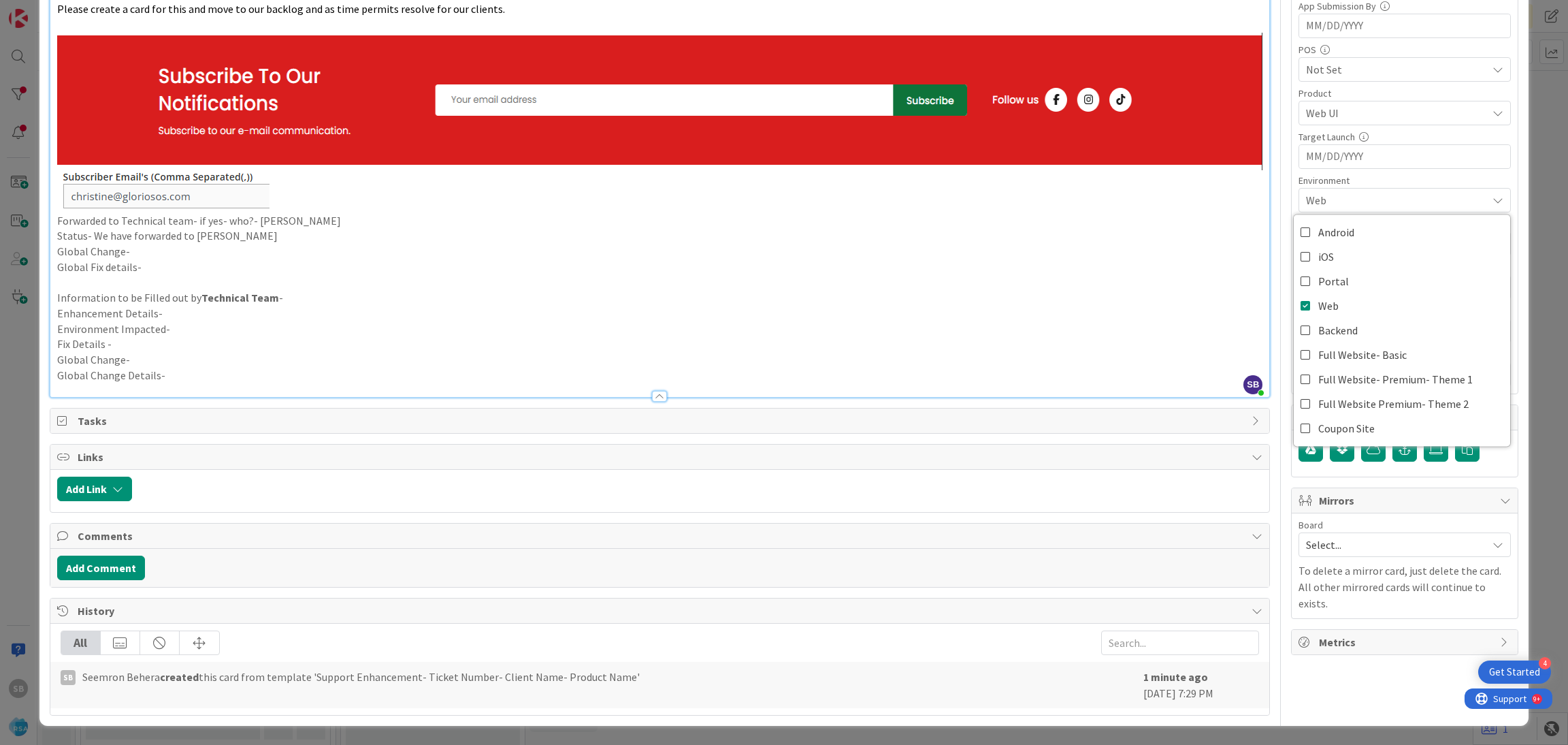
click at [1398, 210] on div "Web" at bounding box center [1404, 200] width 212 height 24
click at [1340, 560] on div "Board Select... To delete a mirror card, just delete the card. All other mirror…" at bounding box center [1404, 566] width 212 height 91
click at [1309, 535] on span "Select..." at bounding box center [1393, 545] width 175 height 19
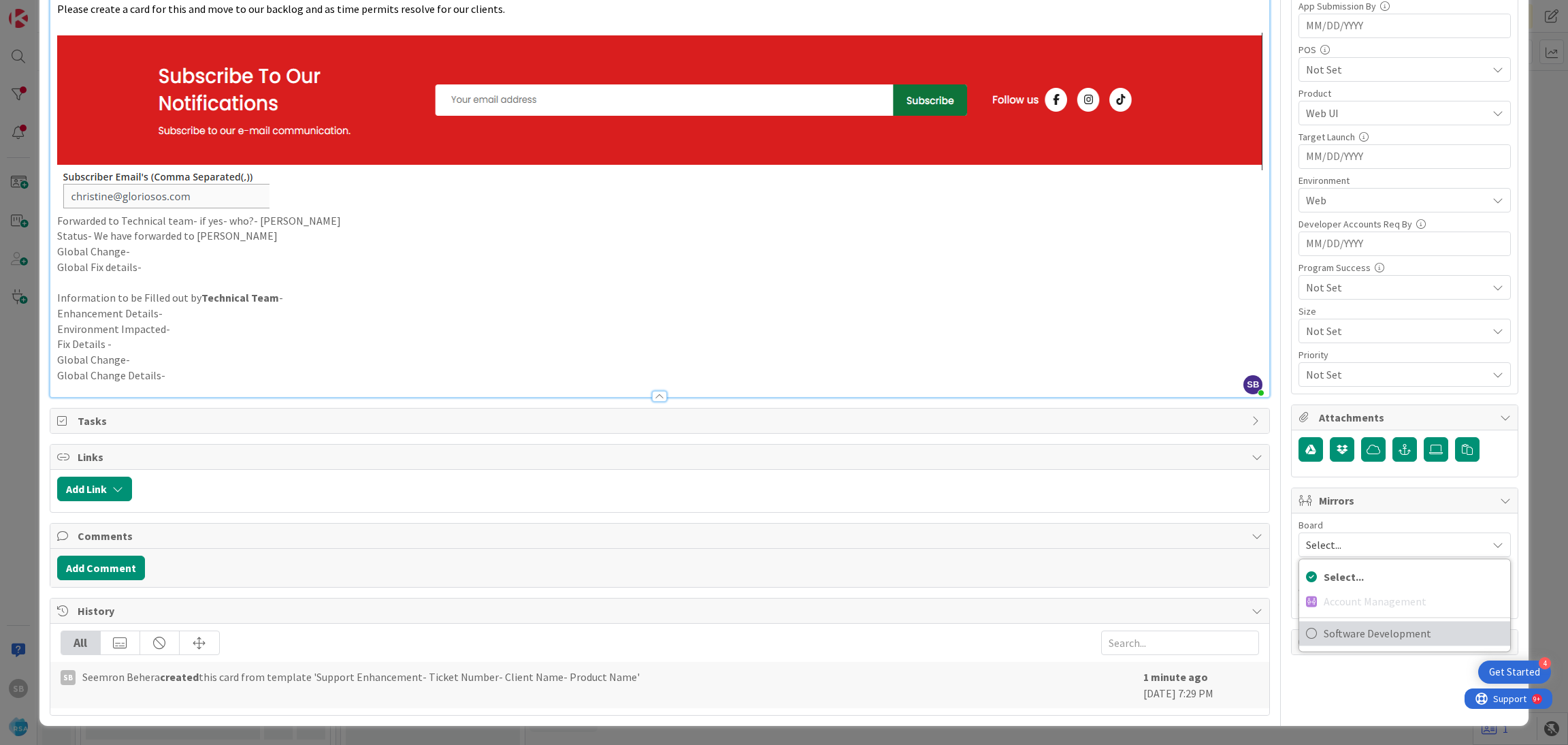
click at [1324, 635] on span "Software Development" at bounding box center [1414, 633] width 180 height 21
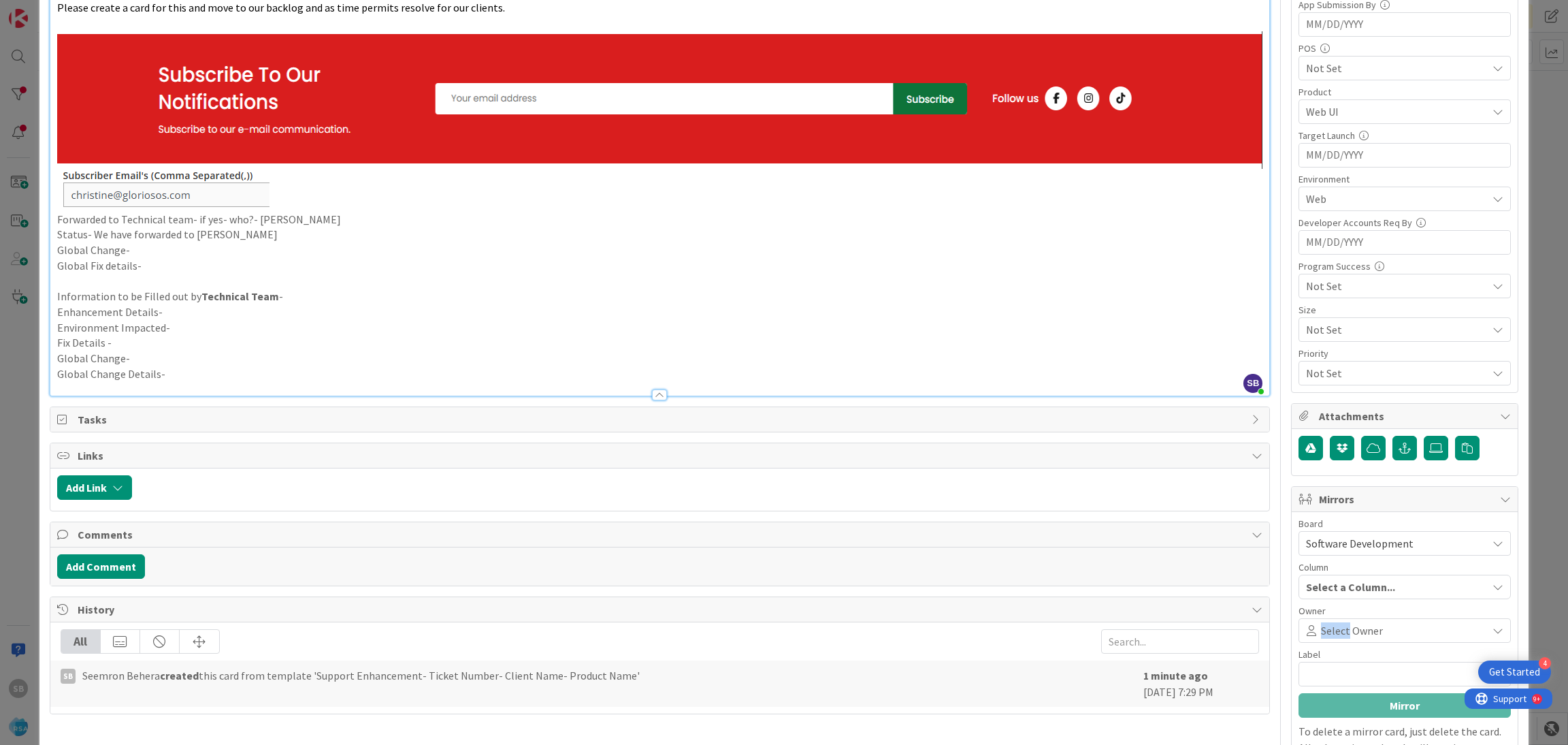
click at [1322, 635] on span "Select Owner" at bounding box center [1352, 630] width 62 height 17
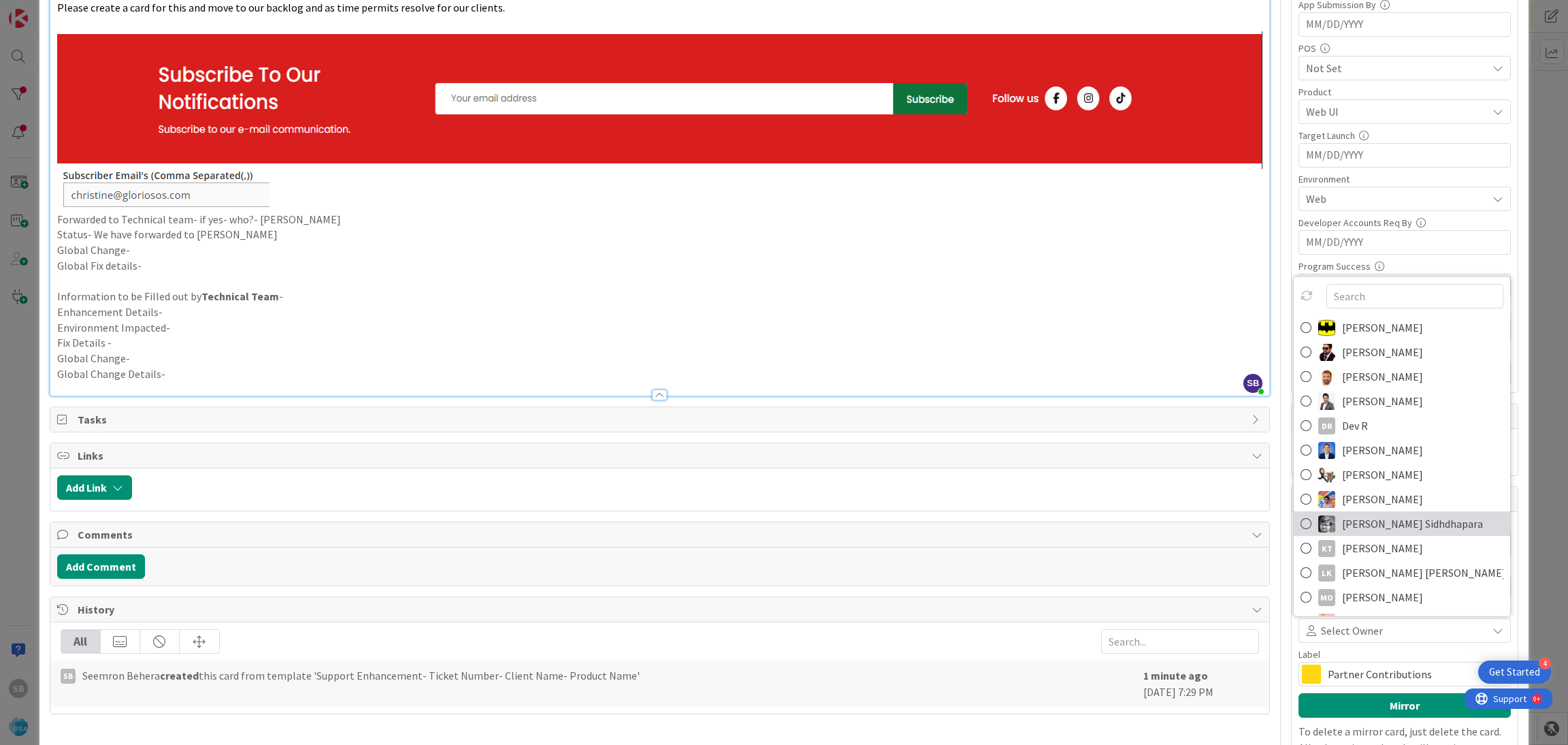
click at [1349, 529] on span "[PERSON_NAME] Sidhdhapara" at bounding box center [1413, 523] width 141 height 21
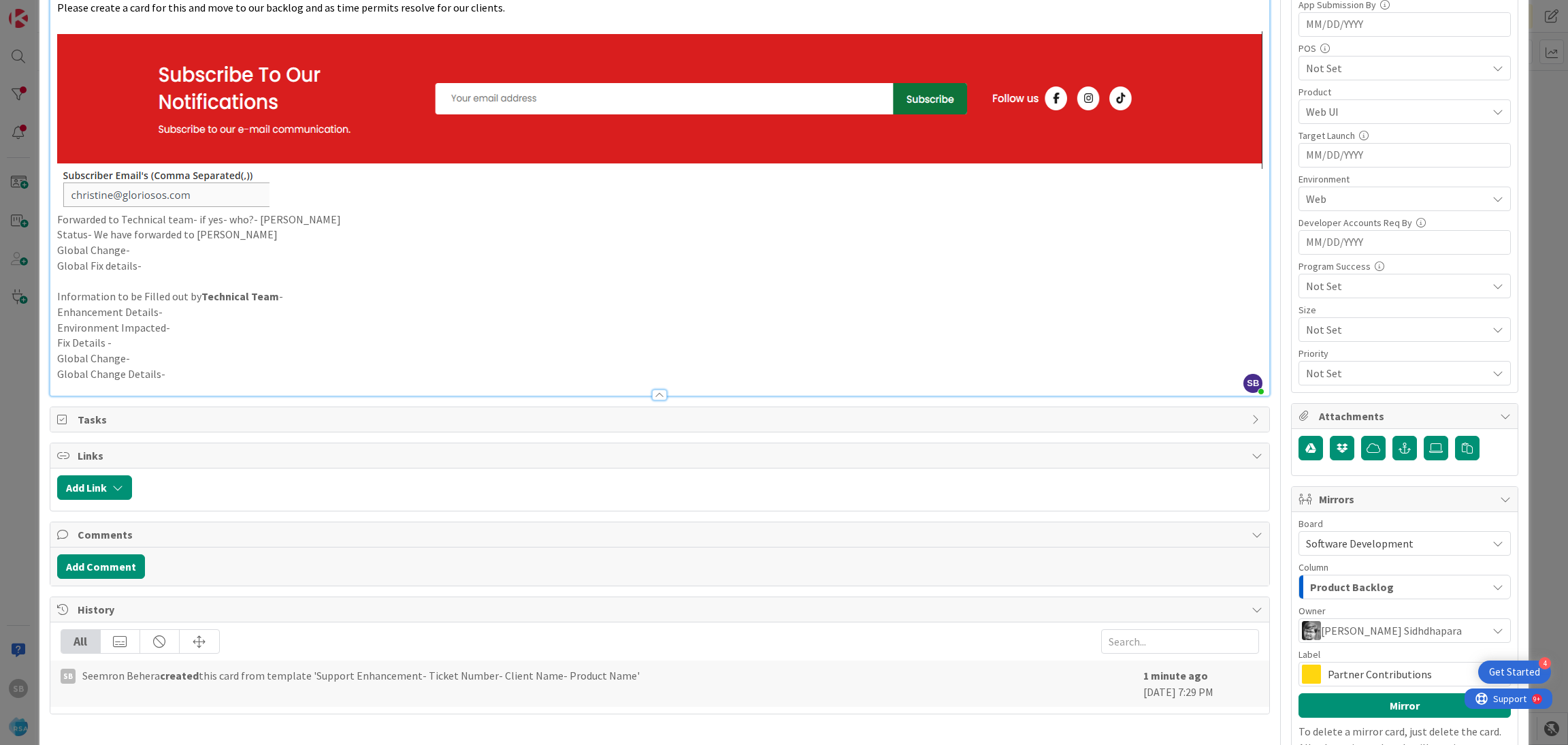
scroll to position [506, 0]
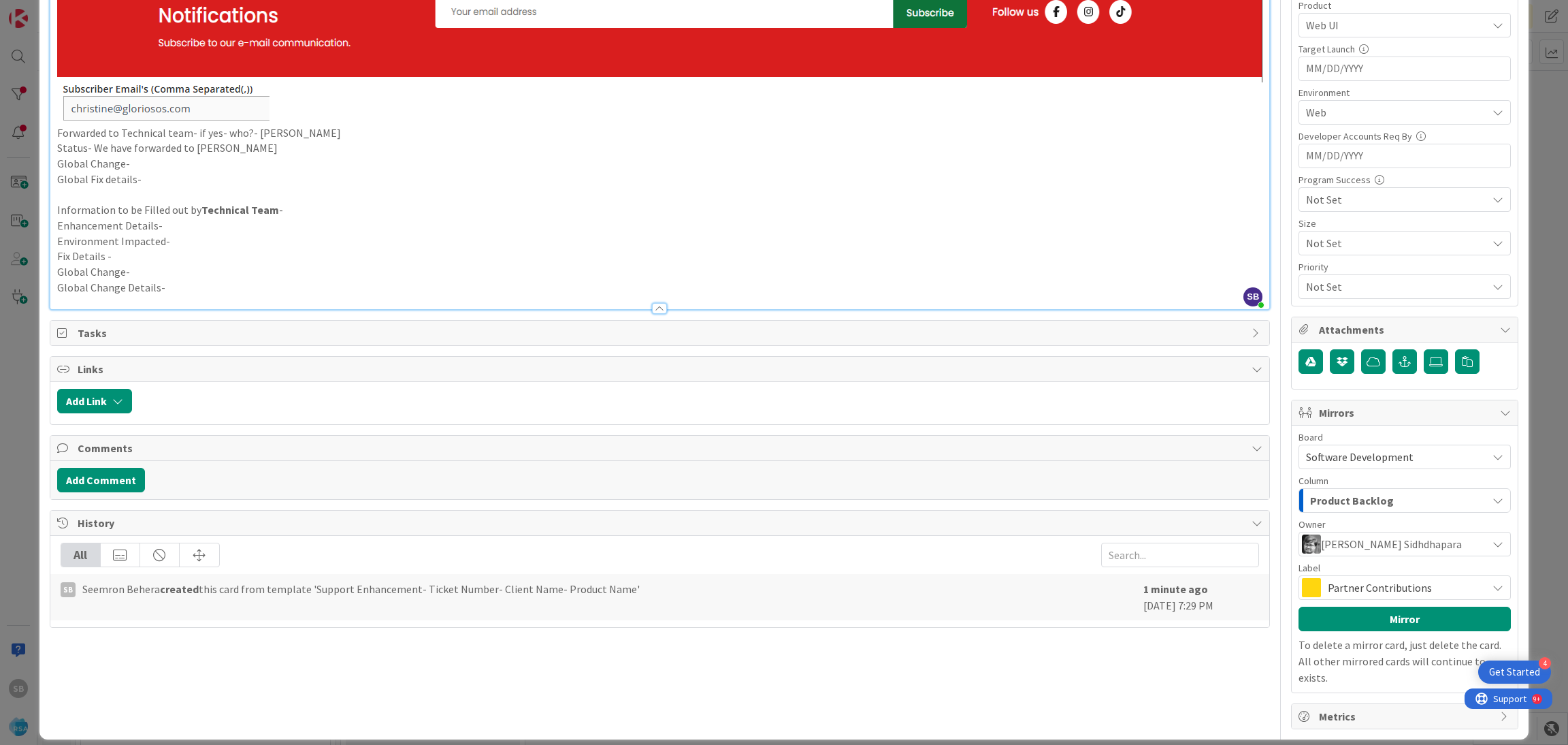
click at [1375, 590] on span "Partner Contributions" at bounding box center [1403, 587] width 152 height 19
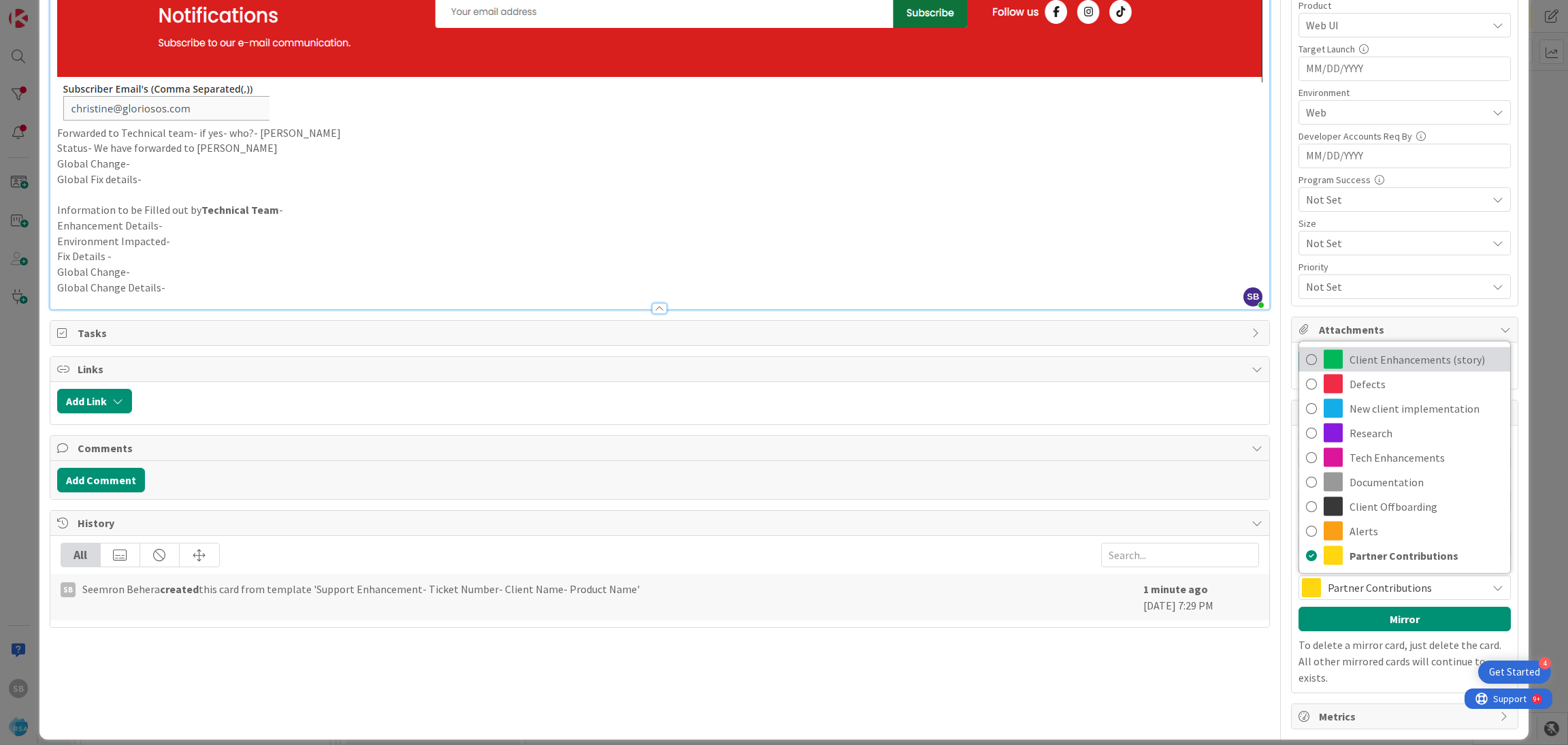
click at [1362, 365] on span "Client Enhancements (story)" at bounding box center [1427, 359] width 154 height 21
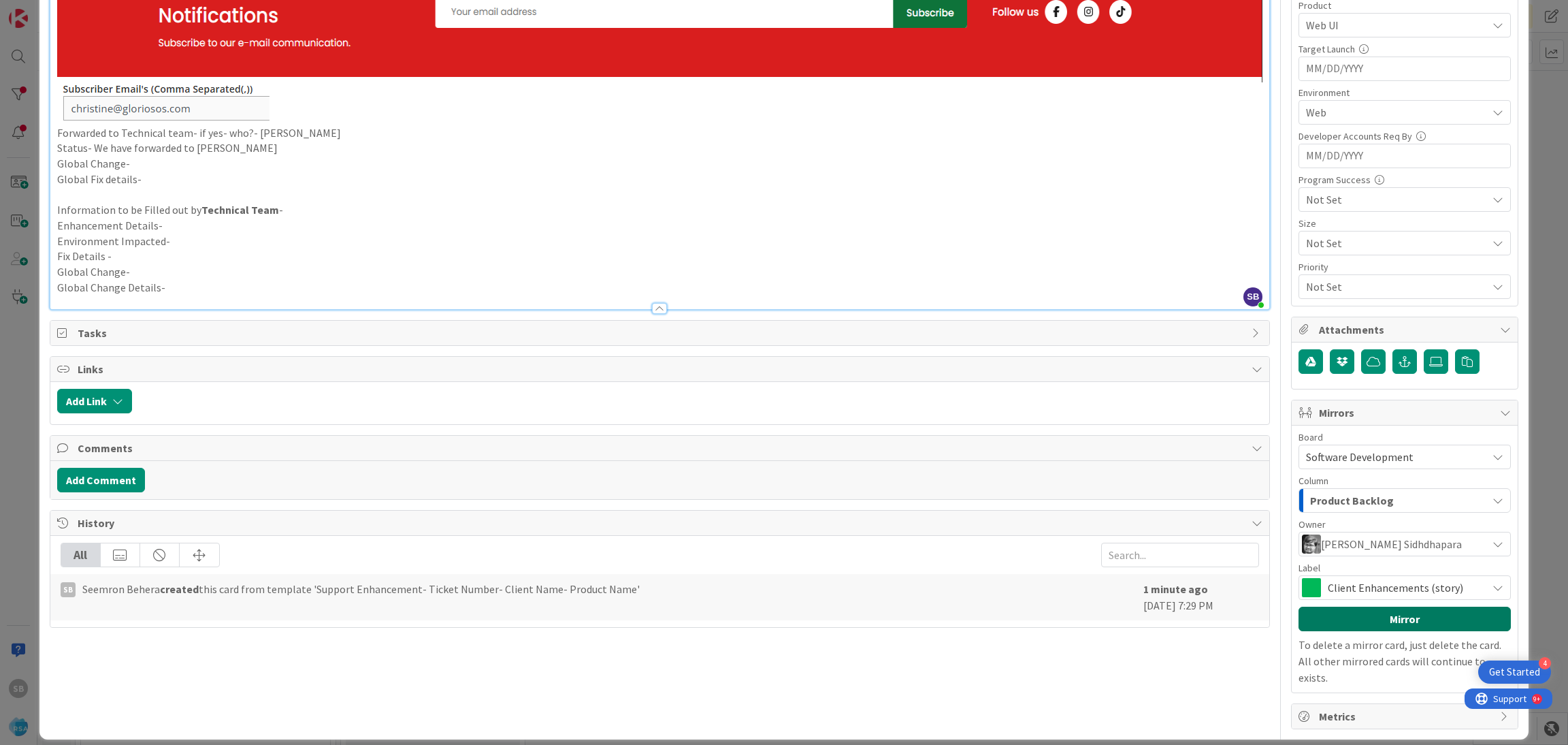
click at [1367, 614] on button "Mirror" at bounding box center [1404, 619] width 212 height 24
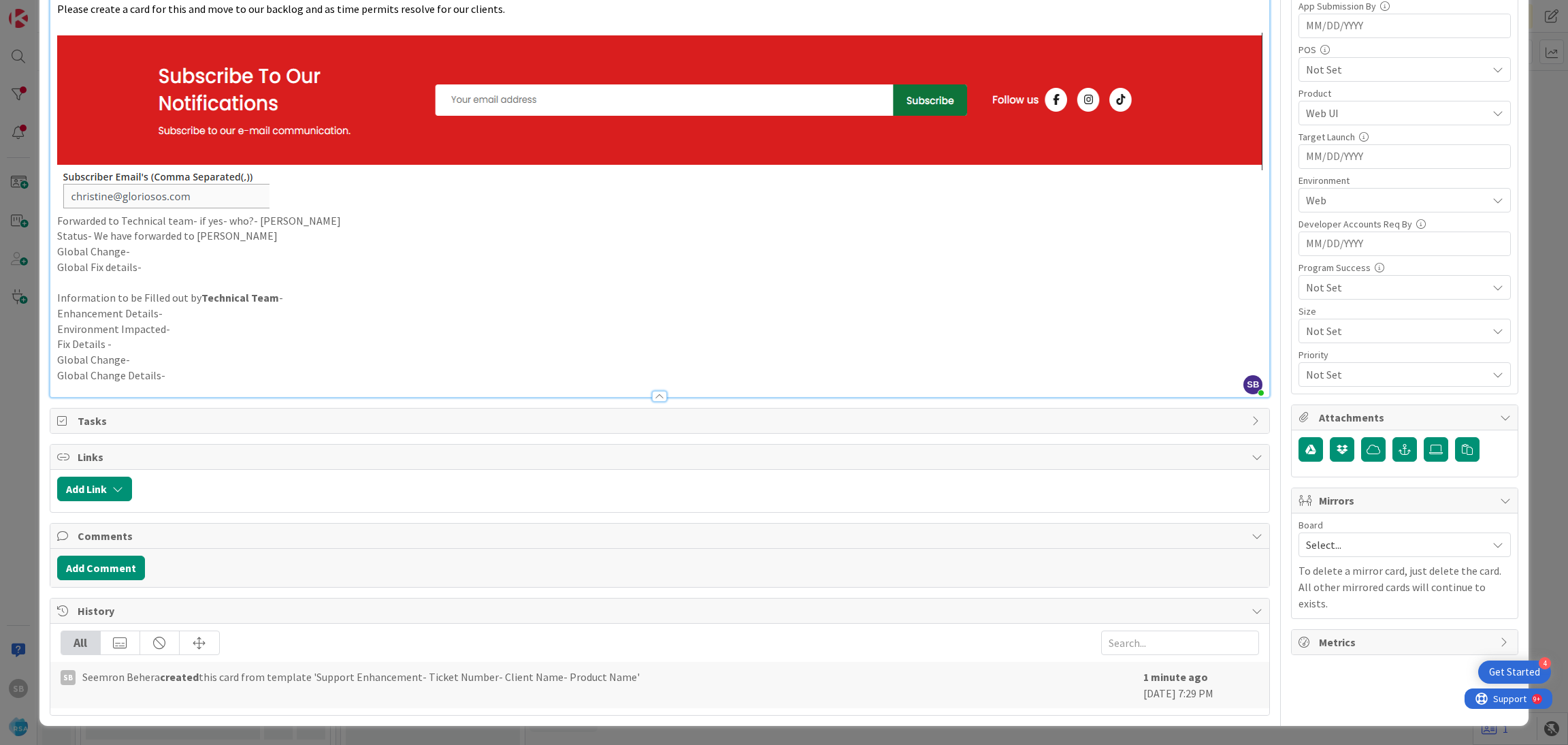
scroll to position [0, 0]
